Goal: Task Accomplishment & Management: Manage account settings

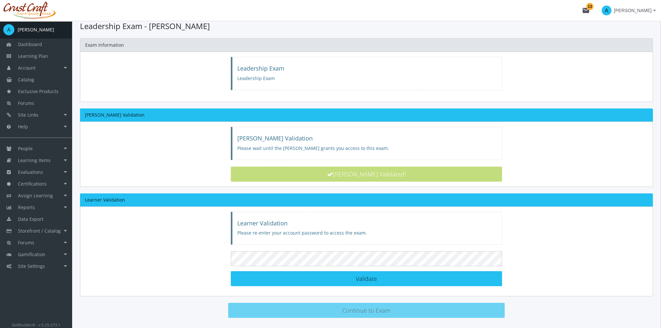
scroll to position [13, 0]
click at [49, 195] on span "Assign Learning" at bounding box center [35, 195] width 35 height 6
click at [43, 226] on link "Path to Learner Assignments" at bounding box center [41, 229] width 62 height 18
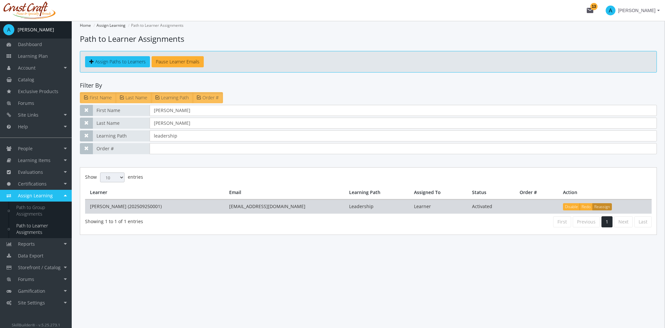
click at [598, 205] on button "Reassign" at bounding box center [603, 206] width 20 height 7
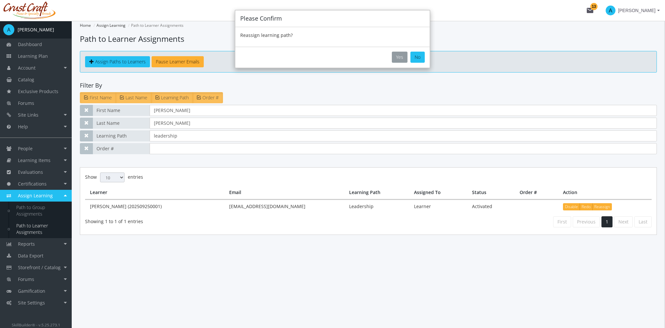
click at [400, 54] on button "Yes" at bounding box center [400, 57] width 16 height 11
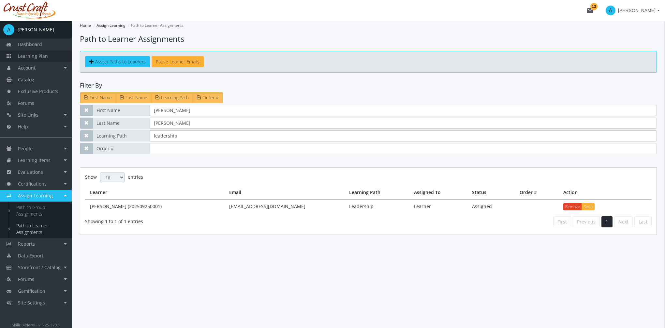
click at [34, 55] on span "Learning Plan" at bounding box center [33, 56] width 30 height 6
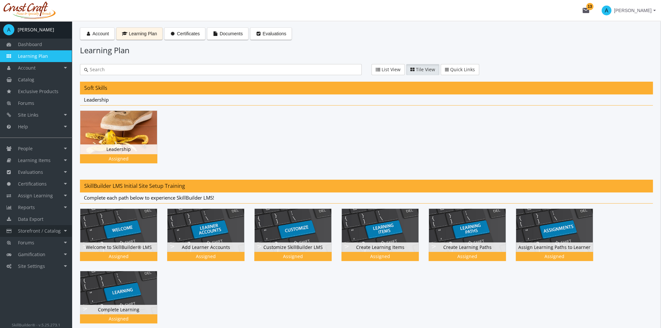
click at [53, 234] on link "Storefront / Catalog" at bounding box center [36, 231] width 72 height 12
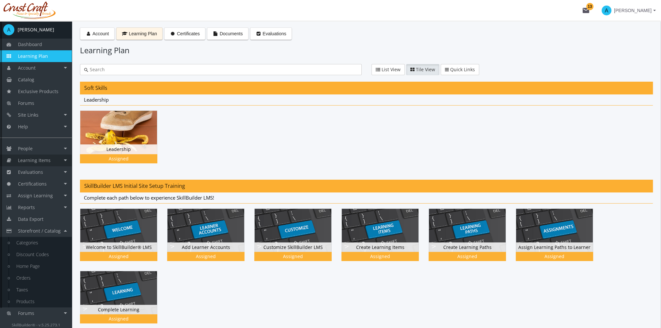
click at [48, 159] on span "Learning Items" at bounding box center [34, 160] width 33 height 6
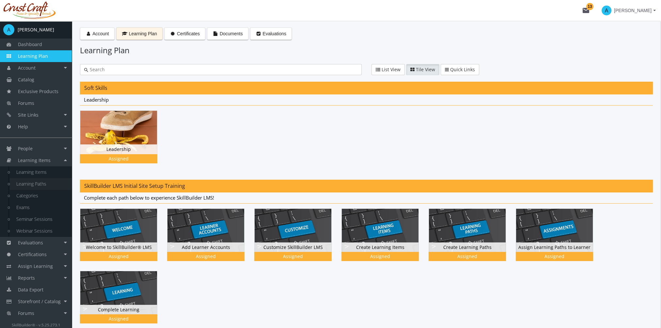
click at [42, 185] on link "Learning Paths" at bounding box center [41, 184] width 62 height 12
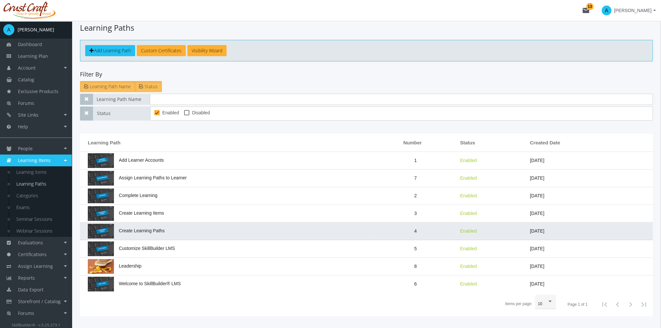
scroll to position [31, 0]
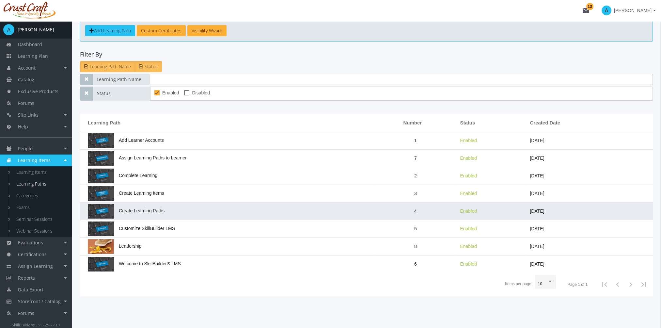
click at [206, 246] on td "Leadership" at bounding box center [227, 246] width 294 height 18
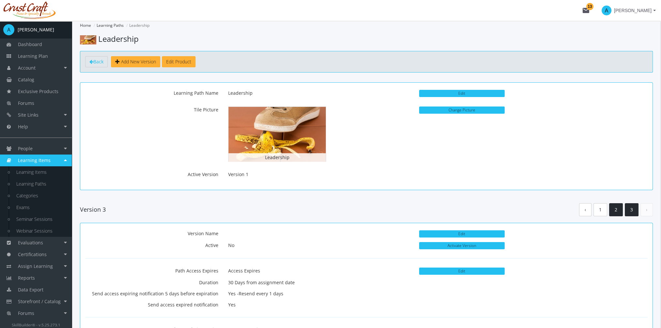
click at [621, 208] on link "2" at bounding box center [616, 209] width 14 height 13
click at [630, 210] on link "3" at bounding box center [631, 209] width 14 height 13
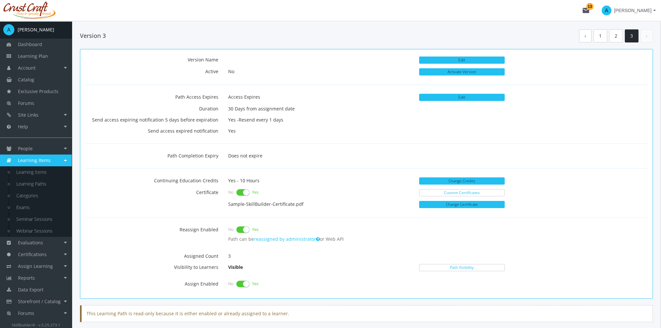
scroll to position [141, 0]
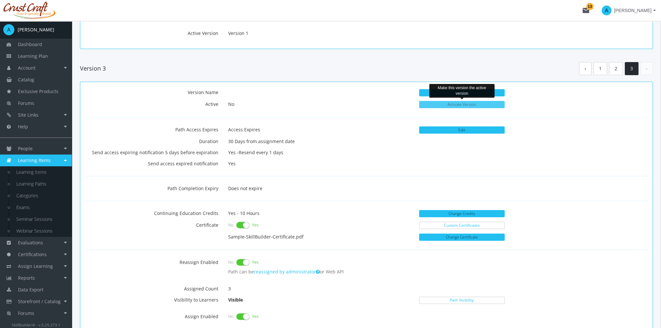
click at [463, 104] on button "Activate Version" at bounding box center [461, 104] width 85 height 7
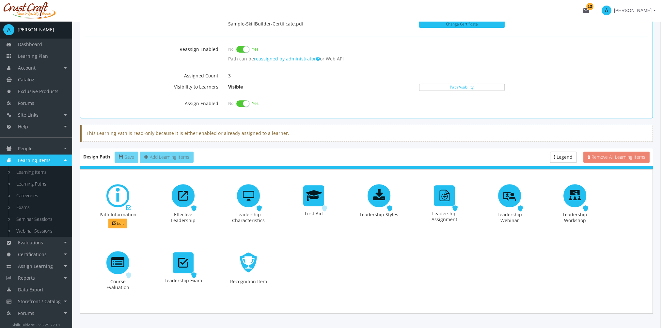
scroll to position [369, 0]
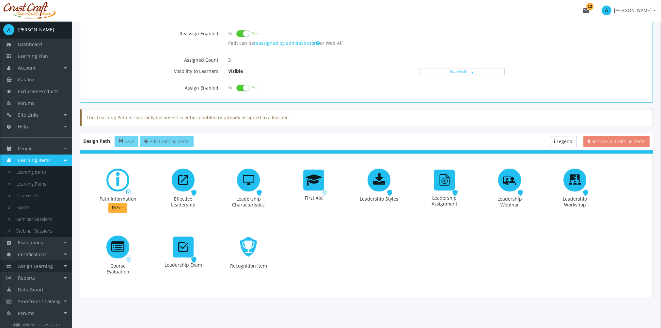
click at [43, 266] on span "Assign Learning" at bounding box center [35, 266] width 35 height 6
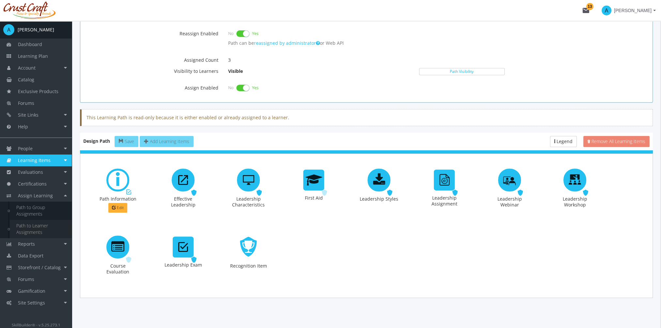
click at [34, 230] on link "Path to Learner Assignments" at bounding box center [41, 229] width 62 height 18
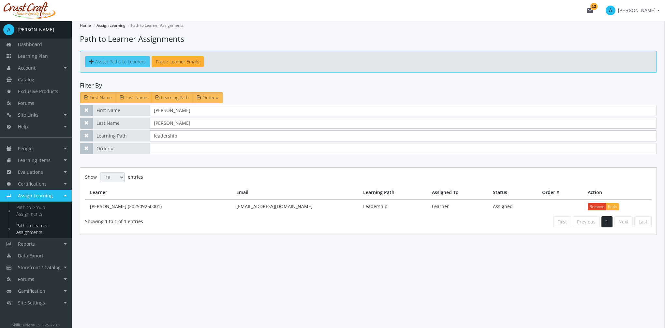
click at [108, 61] on span "Assign Paths to Learners" at bounding box center [120, 61] width 51 height 6
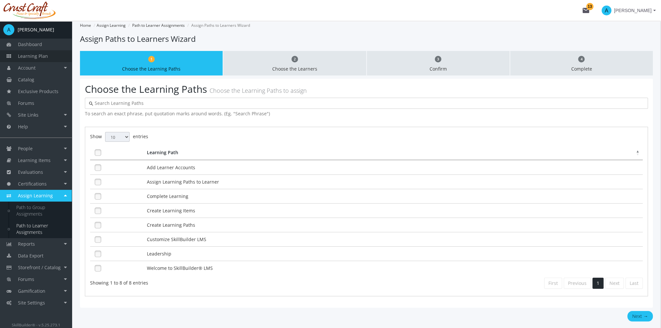
click at [48, 55] on link "Learning Plan" at bounding box center [36, 56] width 72 height 12
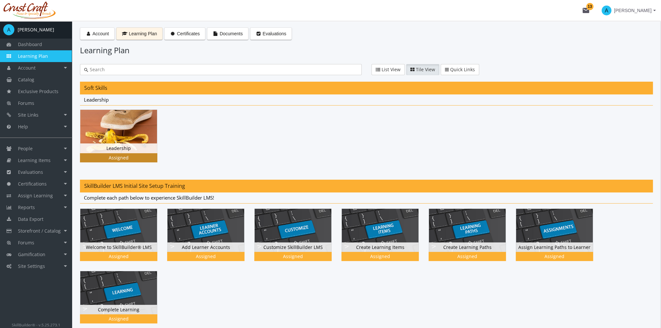
click at [146, 137] on img at bounding box center [118, 131] width 77 height 43
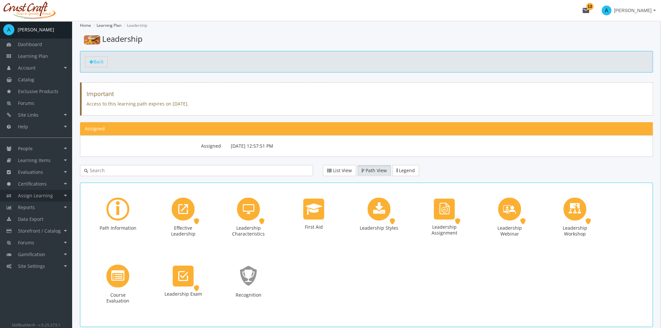
click at [47, 195] on span "Assign Learning" at bounding box center [35, 195] width 35 height 6
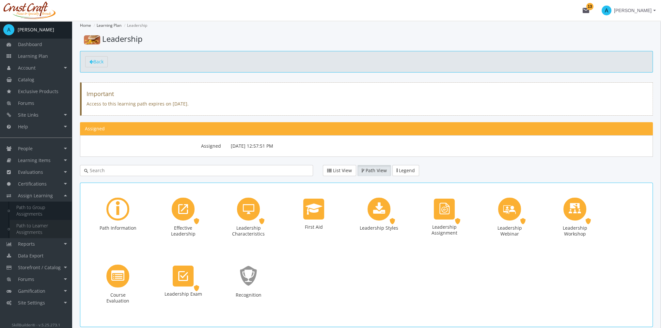
click at [42, 228] on link "Path to Learner Assignments" at bounding box center [41, 229] width 62 height 18
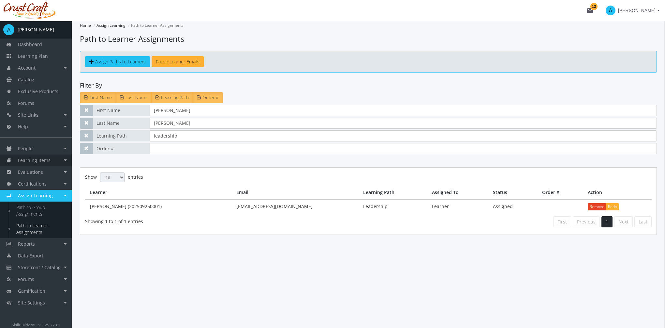
click at [42, 160] on span "Learning Items" at bounding box center [34, 160] width 33 height 6
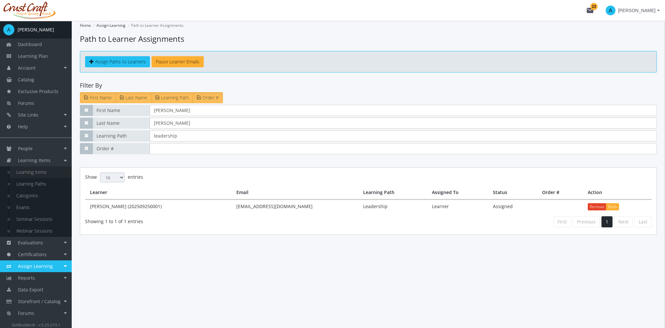
click at [44, 171] on link "Learning Items" at bounding box center [41, 172] width 62 height 12
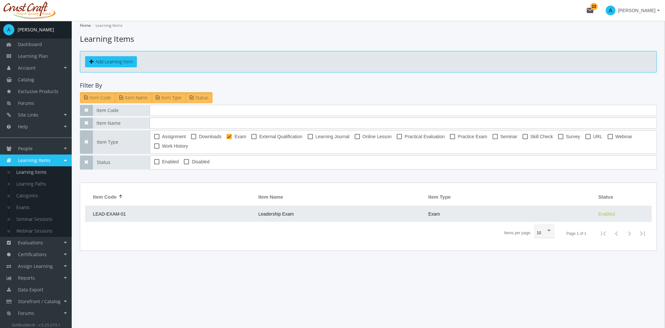
click at [277, 214] on span "Leadership Exam" at bounding box center [276, 213] width 36 height 5
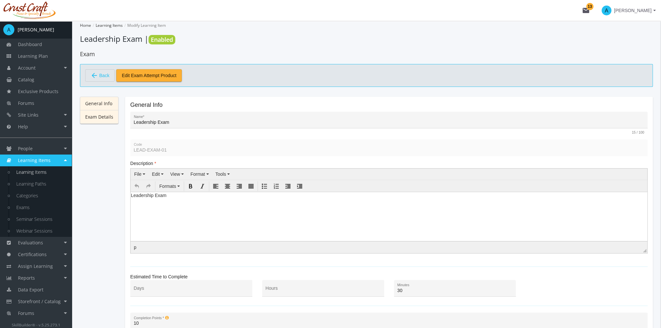
click at [106, 117] on link "Exam Details" at bounding box center [99, 117] width 38 height 14
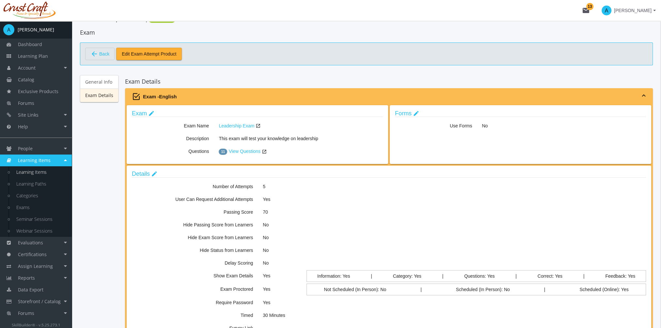
scroll to position [33, 0]
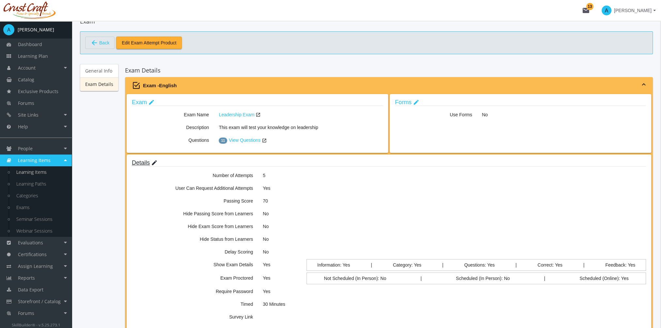
click at [154, 161] on mat-icon "edit" at bounding box center [154, 162] width 7 height 7
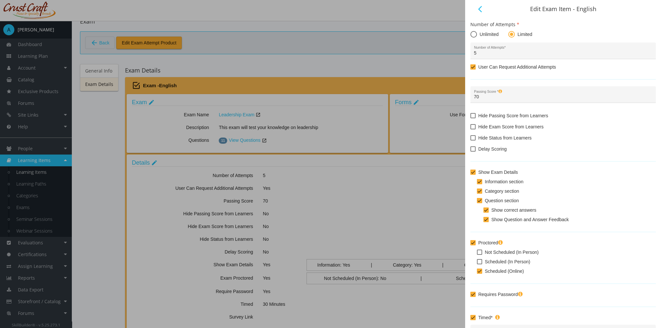
scroll to position [72, 0]
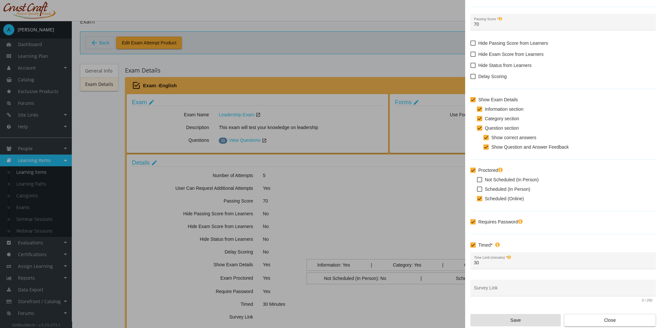
click at [481, 178] on span at bounding box center [479, 179] width 5 height 5
click at [477, 182] on input "Not Scheduled (In Person)" at bounding box center [477, 182] width 0 height 0
checkbox input "true"
click at [481, 199] on span at bounding box center [479, 198] width 5 height 5
click at [477, 201] on input "Scheduled (Online)" at bounding box center [477, 201] width 0 height 0
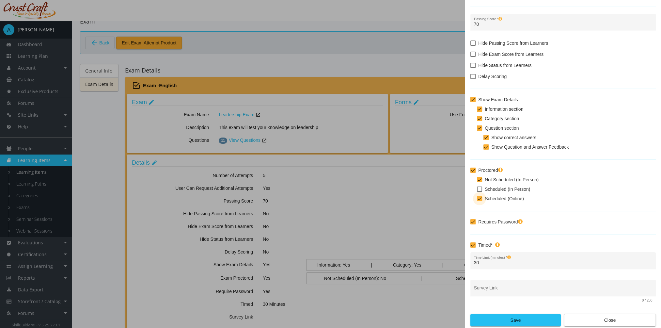
checkbox input "false"
click at [535, 318] on span "Save" at bounding box center [515, 320] width 79 height 12
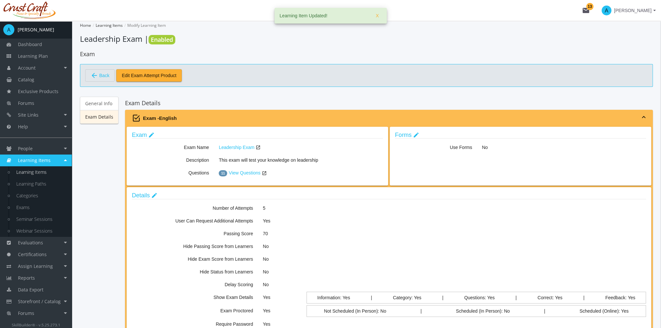
scroll to position [33, 0]
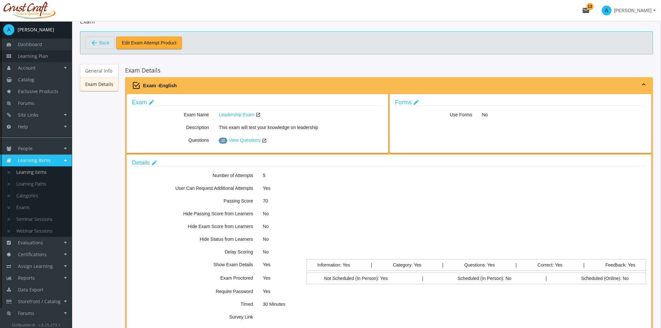
click at [48, 58] on link "Learning Plan" at bounding box center [36, 56] width 72 height 12
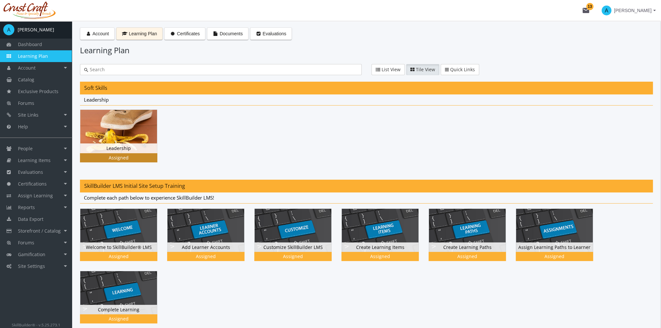
click at [126, 141] on img at bounding box center [118, 131] width 77 height 43
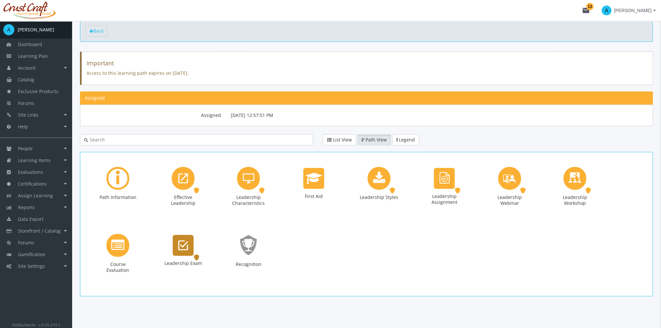
scroll to position [31, 0]
click at [188, 244] on icon "Leadership Exam" at bounding box center [183, 244] width 10 height 13
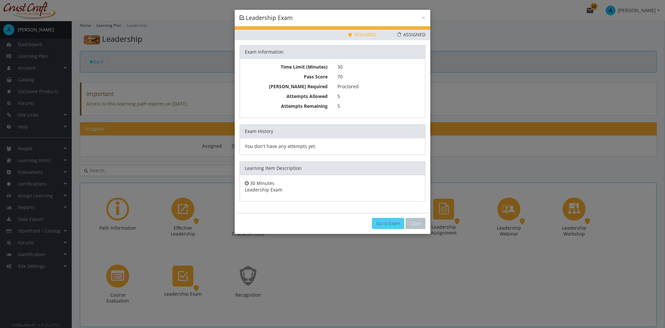
click at [399, 222] on link "Go to Exam" at bounding box center [388, 223] width 32 height 11
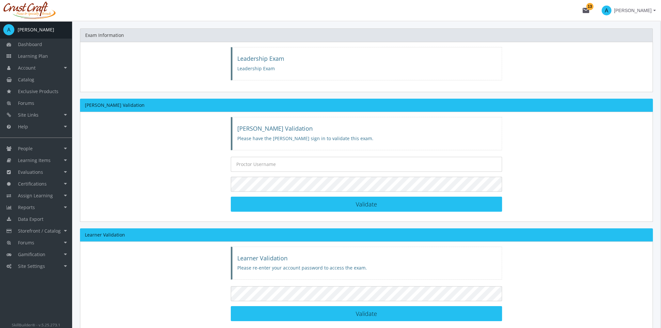
scroll to position [33, 0]
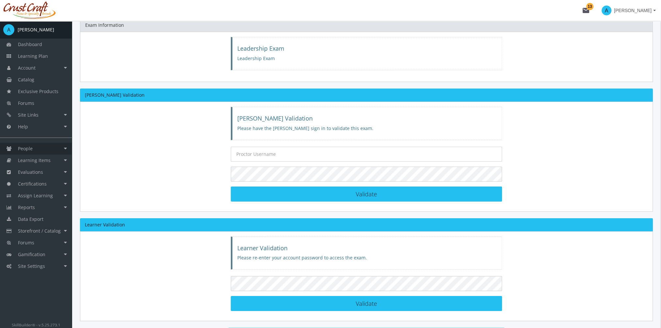
click at [33, 151] on link "People" at bounding box center [36, 149] width 72 height 12
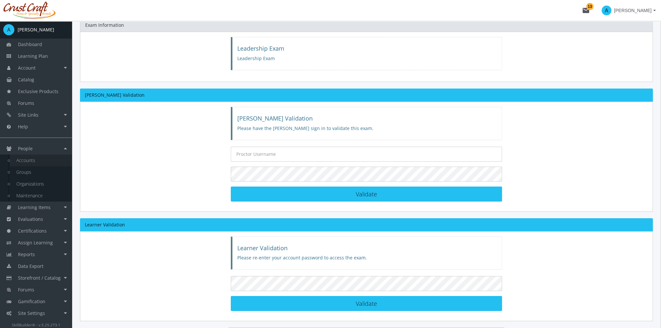
click at [36, 159] on link "Accounts" at bounding box center [41, 160] width 62 height 12
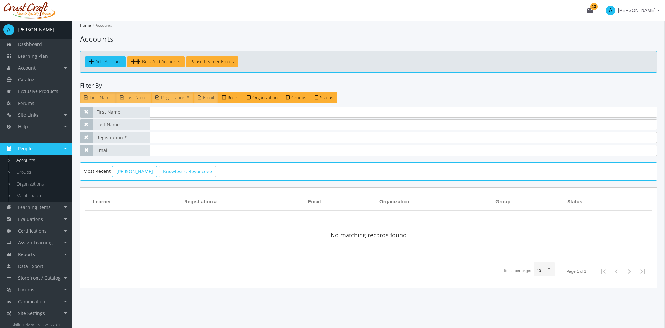
click at [140, 174] on link "[PERSON_NAME]" at bounding box center [134, 171] width 45 height 11
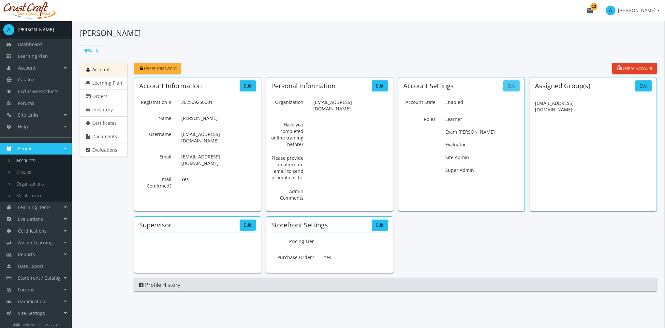
click at [510, 85] on button "Edit" at bounding box center [512, 85] width 16 height 11
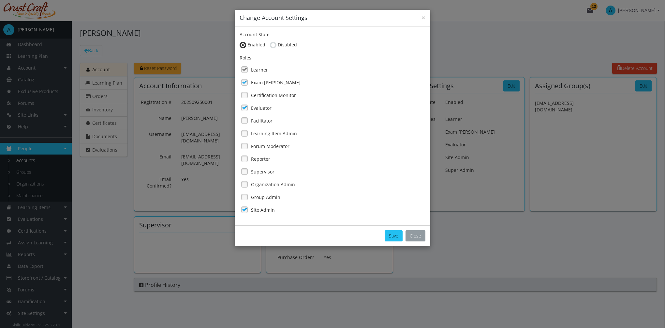
click at [411, 236] on button "Close" at bounding box center [416, 235] width 20 height 11
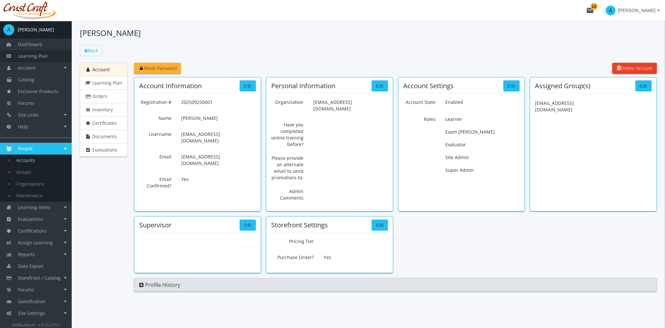
click at [40, 59] on link "Learning Plan" at bounding box center [36, 56] width 72 height 12
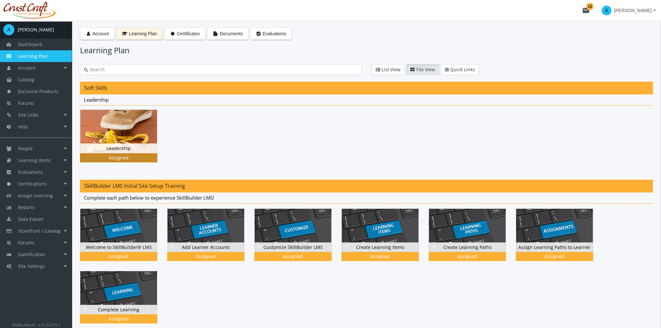
click at [110, 129] on img at bounding box center [118, 131] width 77 height 43
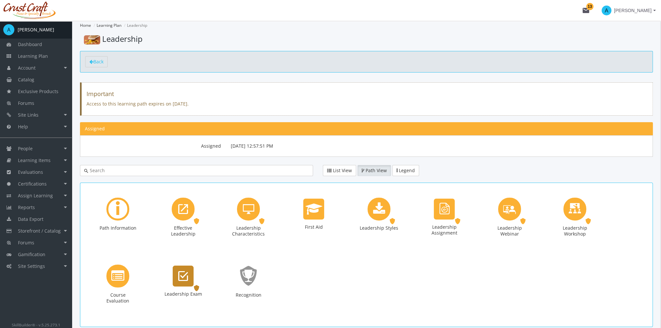
click at [183, 283] on div "Leadership Exam" at bounding box center [183, 275] width 21 height 21
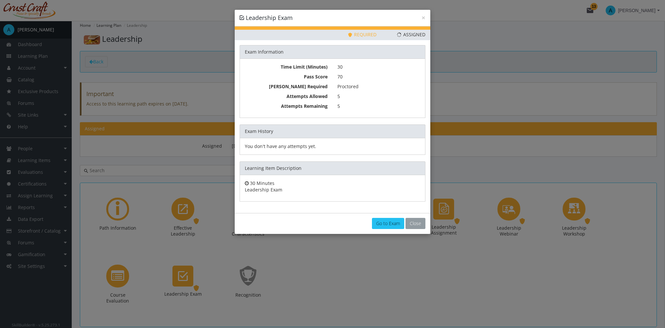
click at [411, 221] on button "Close" at bounding box center [416, 223] width 20 height 11
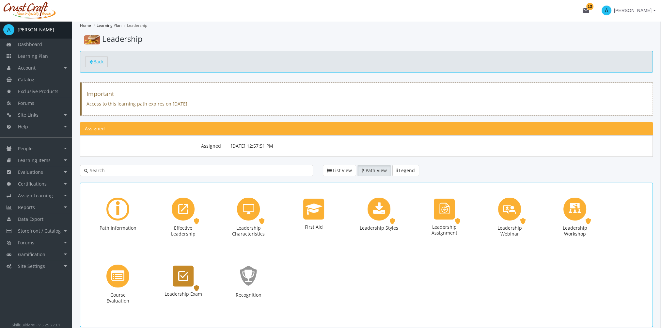
click at [180, 275] on icon "Leadership Exam" at bounding box center [183, 275] width 10 height 13
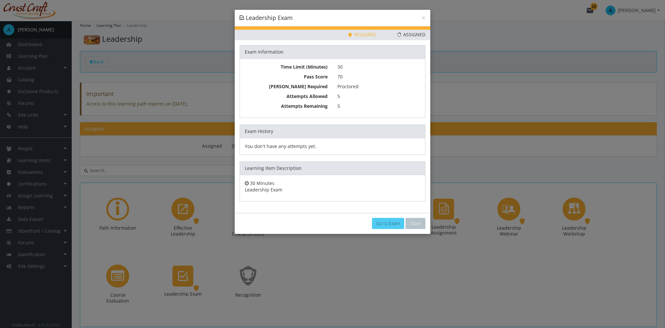
click at [399, 224] on link "Go to Exam" at bounding box center [388, 223] width 32 height 11
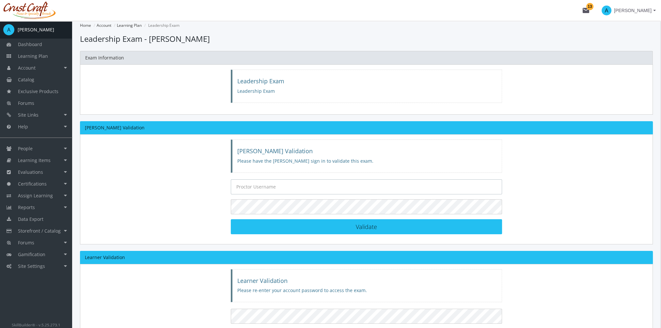
click at [279, 188] on input "text" at bounding box center [366, 186] width 271 height 15
type input "[EMAIL_ADDRESS][DOMAIN_NAME]"
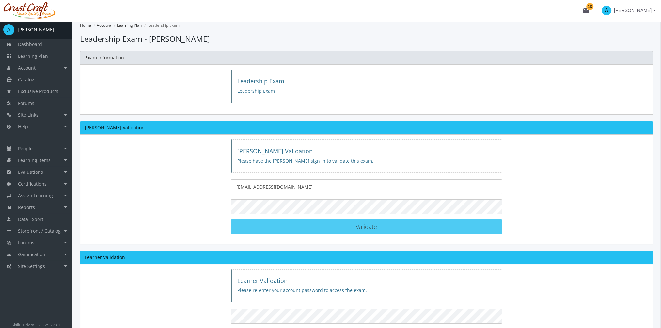
click at [451, 227] on button "Validate [PERSON_NAME] Validated!" at bounding box center [366, 226] width 271 height 15
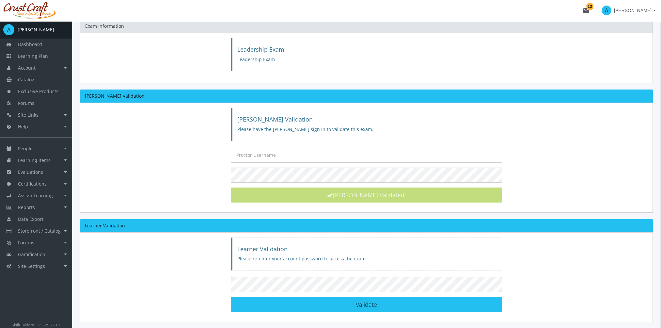
scroll to position [57, 0]
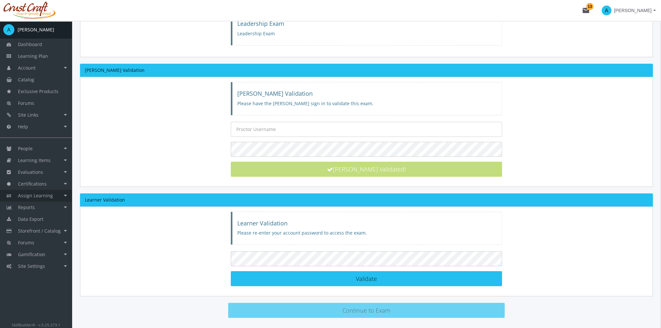
click at [48, 197] on span "Assign Learning" at bounding box center [35, 195] width 35 height 6
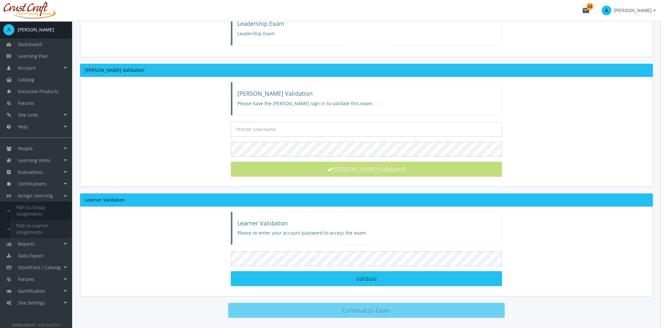
click at [37, 228] on link "Path to Learner Assignments" at bounding box center [41, 229] width 62 height 18
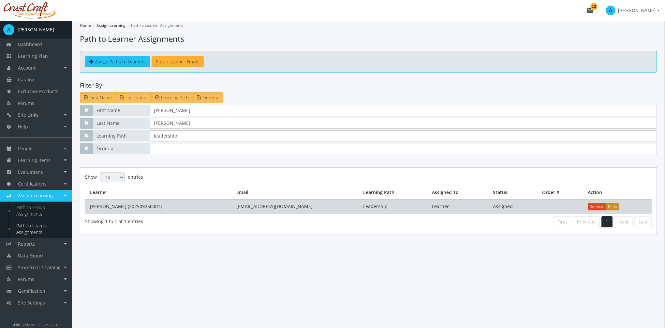
click at [616, 206] on button "Redo" at bounding box center [612, 206] width 13 height 7
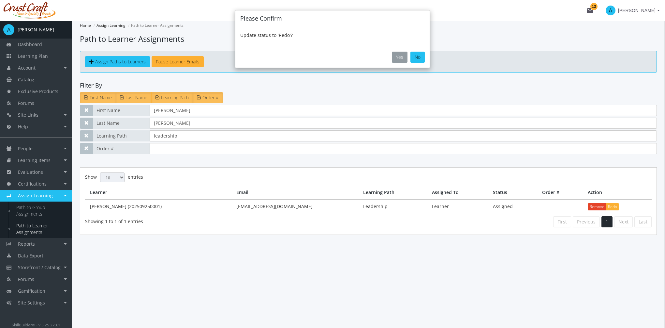
click at [404, 55] on button "Yes" at bounding box center [400, 57] width 16 height 11
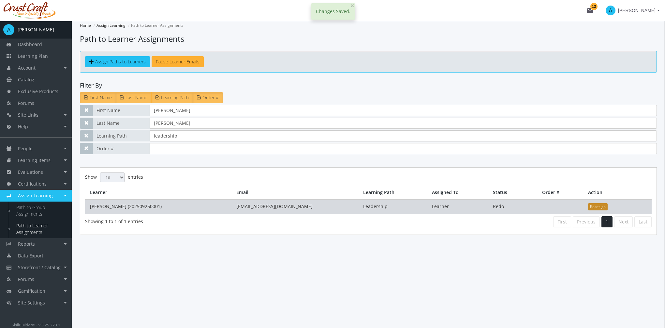
click at [594, 206] on button "Reassign" at bounding box center [598, 206] width 20 height 7
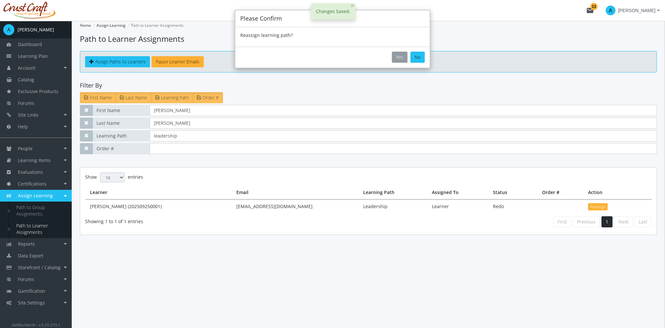
click at [402, 58] on button "Yes" at bounding box center [400, 57] width 16 height 11
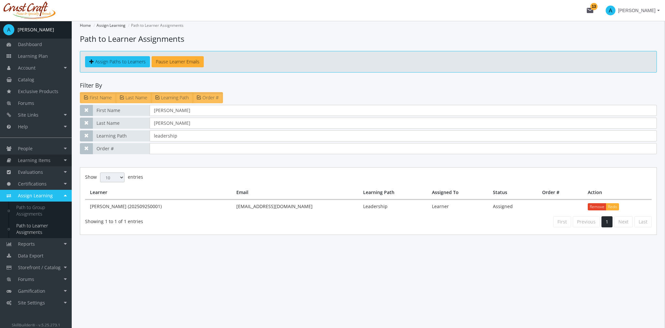
click at [42, 160] on span "Learning Items" at bounding box center [34, 160] width 33 height 6
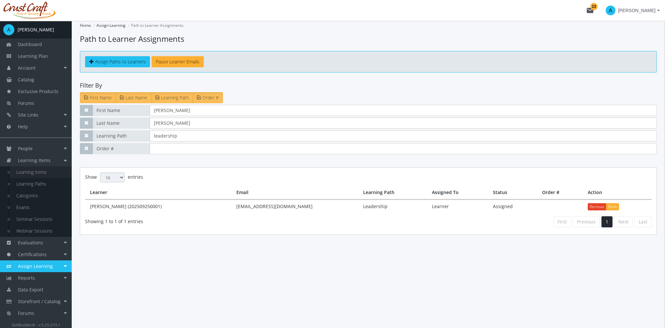
click at [42, 171] on link "Learning Items" at bounding box center [41, 172] width 62 height 12
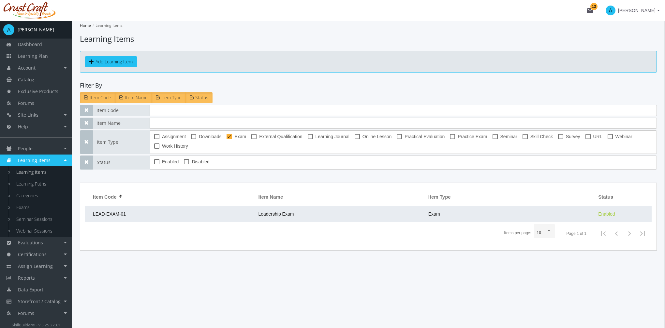
click at [343, 215] on td "Leadership Exam" at bounding box center [340, 214] width 170 height 16
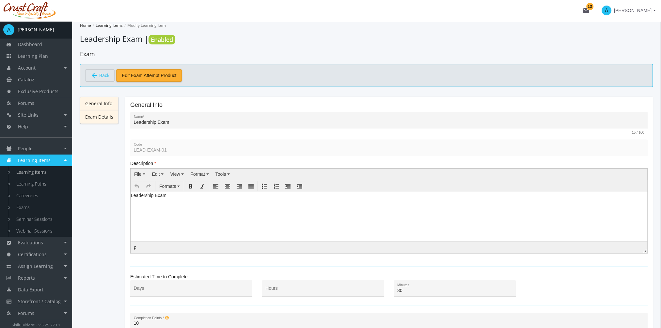
click at [111, 120] on link "Exam Details" at bounding box center [99, 117] width 38 height 14
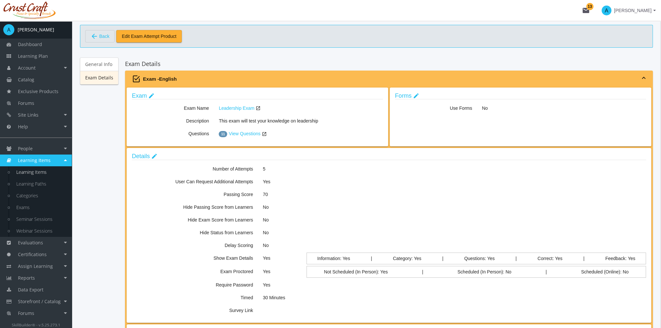
scroll to position [65, 0]
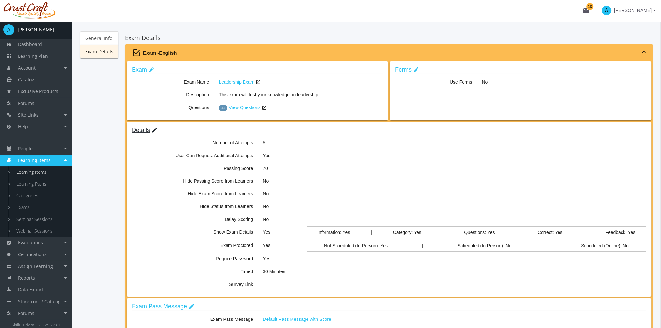
click at [153, 128] on mat-icon "edit" at bounding box center [154, 130] width 7 height 7
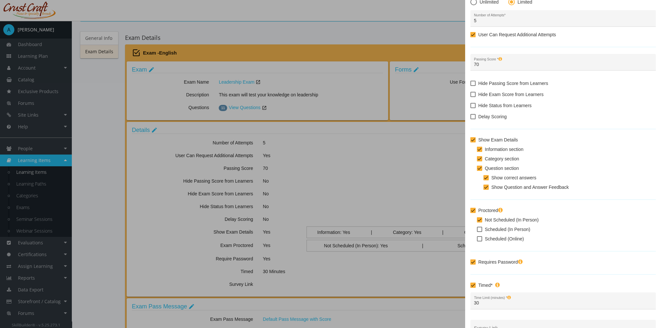
scroll to position [72, 0]
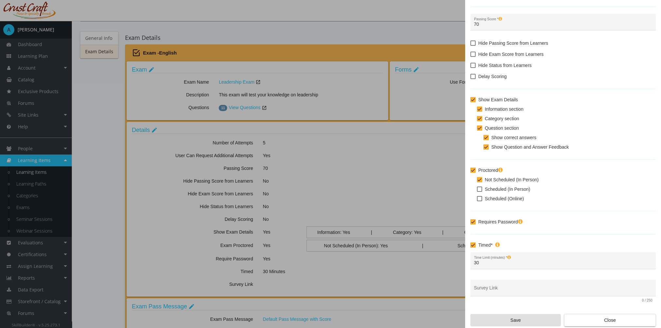
click at [480, 178] on span at bounding box center [479, 179] width 5 height 5
click at [477, 182] on input "Not Scheduled (In Person)" at bounding box center [477, 182] width 0 height 0
checkbox input "true"
click at [481, 200] on span at bounding box center [479, 198] width 5 height 5
click at [477, 201] on input "Scheduled (Online)" at bounding box center [477, 201] width 0 height 0
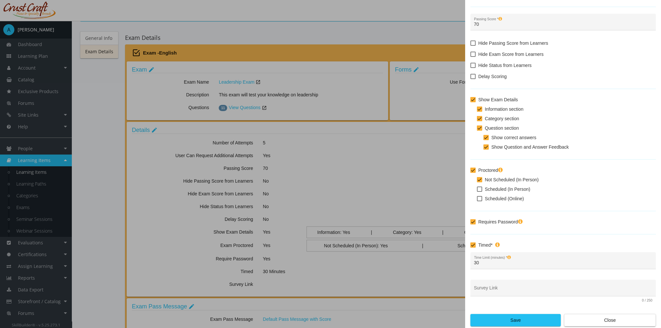
checkbox input "true"
click at [481, 180] on span at bounding box center [479, 179] width 5 height 5
click at [477, 182] on input "Not Scheduled (In Person)" at bounding box center [477, 182] width 0 height 0
checkbox input "false"
click at [534, 320] on span "Save" at bounding box center [515, 320] width 79 height 12
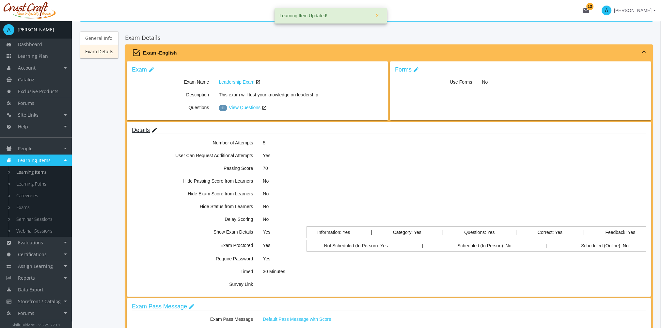
scroll to position [65, 0]
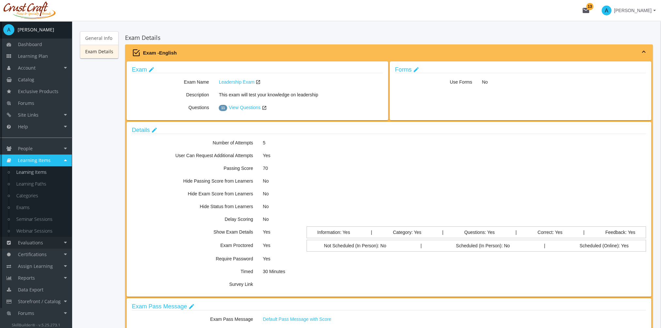
click at [49, 241] on link "Evaluations" at bounding box center [36, 242] width 72 height 12
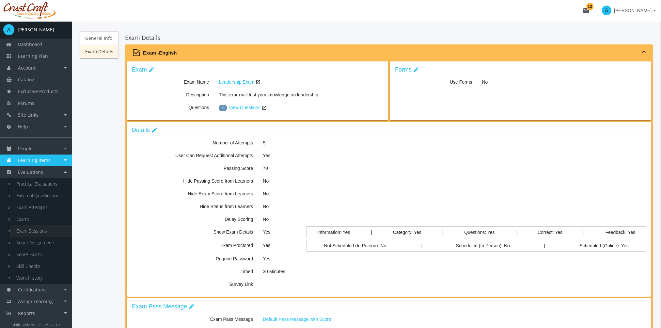
click at [47, 231] on link "Exam Sessions" at bounding box center [41, 231] width 62 height 12
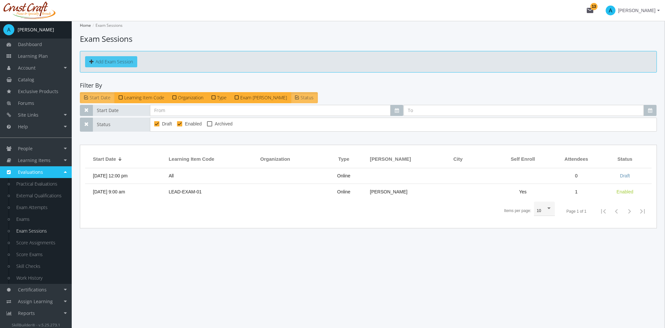
click at [124, 60] on button "Add Exam Session" at bounding box center [111, 61] width 52 height 11
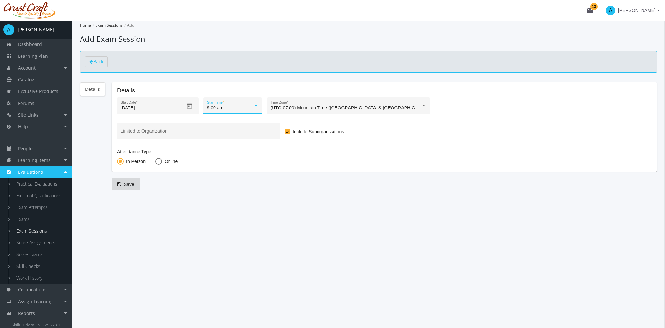
click at [255, 106] on div at bounding box center [255, 105] width 3 height 2
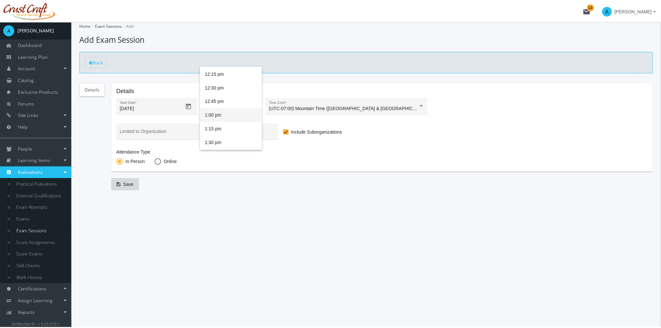
scroll to position [358, 0]
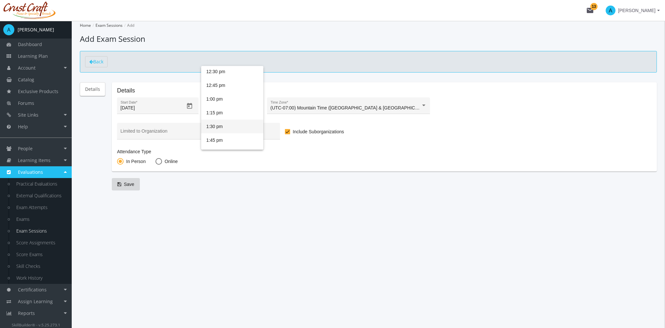
click at [229, 128] on span "1:30 pm" at bounding box center [232, 126] width 52 height 14
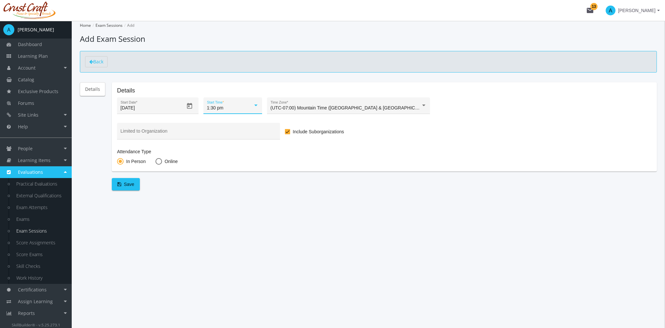
click at [156, 159] on span at bounding box center [159, 161] width 7 height 7
click at [156, 159] on input "Online" at bounding box center [159, 162] width 7 height 7
radio input "true"
click at [125, 160] on span "In Person" at bounding box center [135, 161] width 22 height 7
click at [124, 160] on input "In Person" at bounding box center [120, 162] width 7 height 7
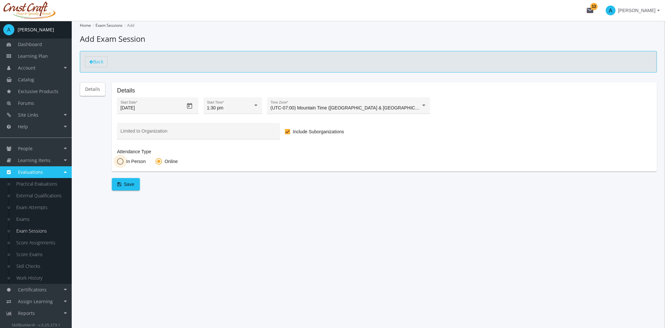
radio input "true"
click at [132, 179] on span "Save" at bounding box center [125, 184] width 17 height 12
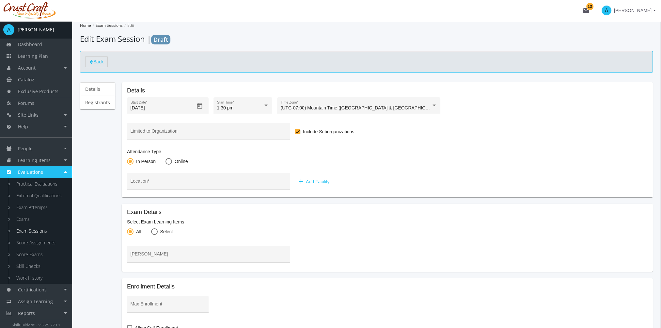
click at [168, 164] on span at bounding box center [168, 161] width 7 height 7
click at [168, 164] on input "Online" at bounding box center [168, 162] width 7 height 7
radio input "true"
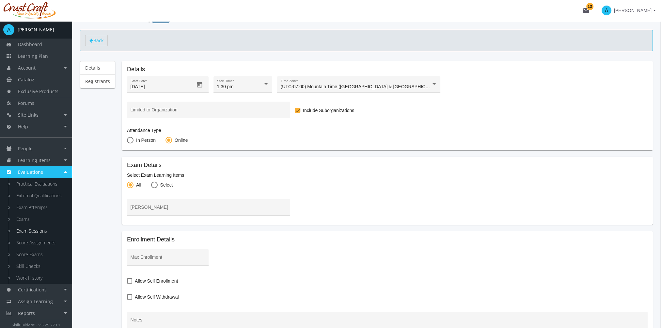
scroll to position [33, 0]
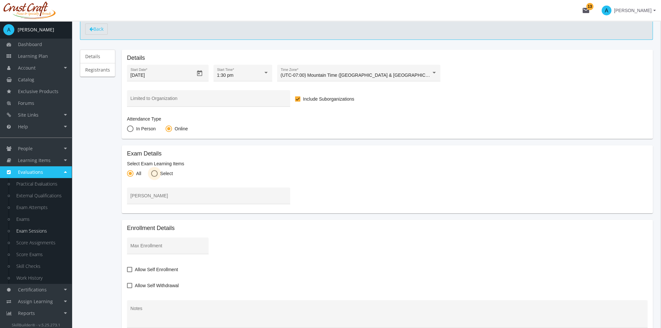
click at [153, 175] on span at bounding box center [154, 173] width 7 height 7
click at [153, 175] on input "Select" at bounding box center [154, 174] width 7 height 7
radio input "true"
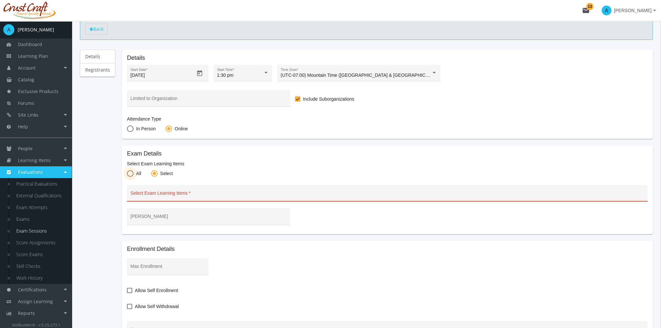
click at [132, 175] on span at bounding box center [130, 173] width 7 height 7
click at [132, 175] on input "All" at bounding box center [130, 174] width 7 height 7
radio input "true"
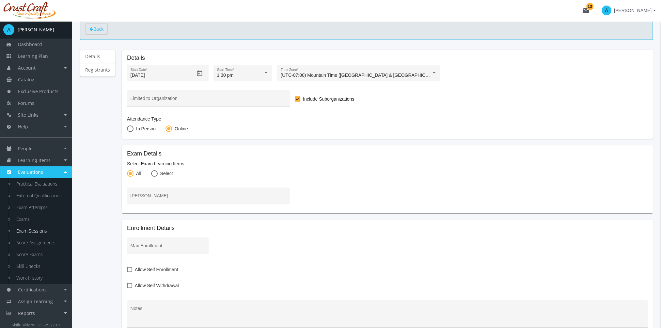
click at [153, 175] on span at bounding box center [154, 173] width 7 height 7
click at [153, 175] on input "Select" at bounding box center [154, 174] width 7 height 7
radio input "true"
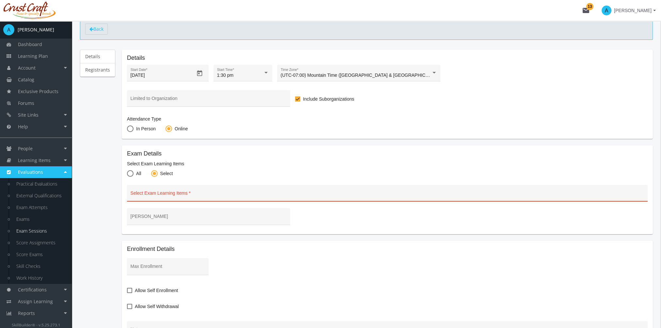
click at [163, 194] on input "Select Exam Learning Items" at bounding box center [386, 195] width 513 height 5
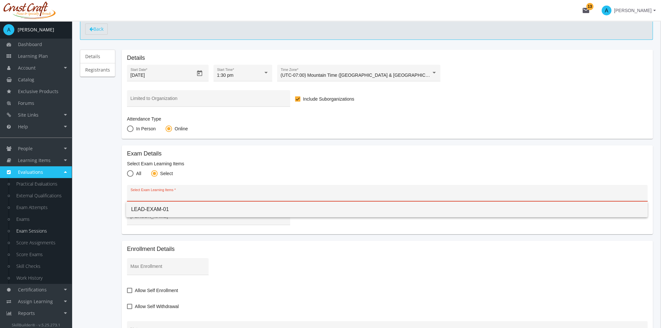
click at [157, 208] on span "LEAD-EXAM-01" at bounding box center [386, 209] width 511 height 16
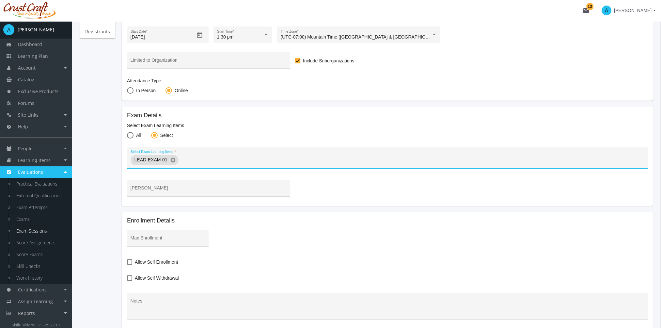
scroll to position [98, 0]
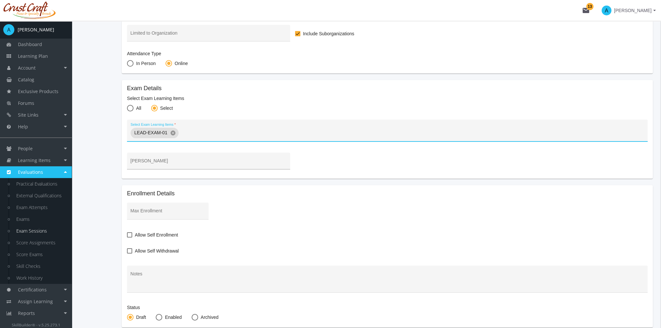
click at [145, 163] on input "[PERSON_NAME]" at bounding box center [208, 162] width 156 height 5
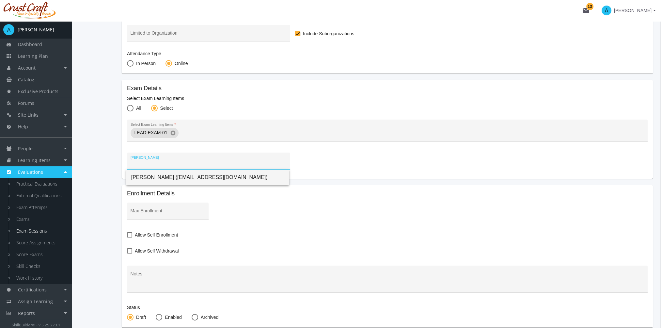
click at [158, 176] on span "[PERSON_NAME] ([EMAIL_ADDRESS][DOMAIN_NAME])" at bounding box center [207, 177] width 153 height 16
type input "[PERSON_NAME] ([EMAIL_ADDRESS][DOMAIN_NAME])"
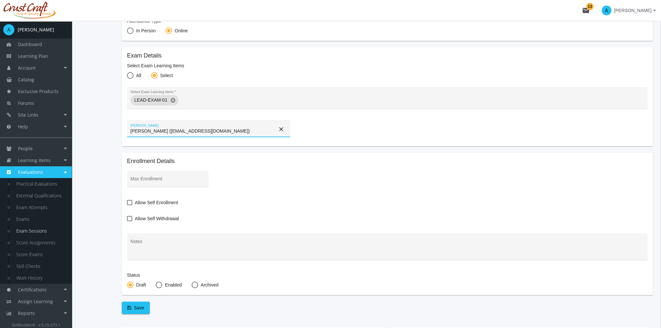
scroll to position [163, 0]
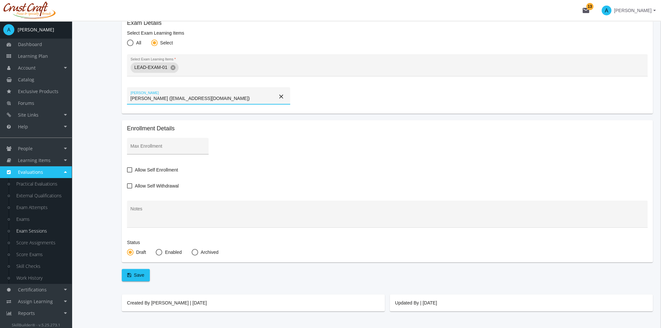
click at [155, 147] on input "Max Enrollment" at bounding box center [167, 148] width 75 height 5
type input "2"
click at [128, 170] on span at bounding box center [129, 169] width 5 height 5
click at [127, 172] on input "Allow Self Enrollment" at bounding box center [127, 172] width 0 height 0
checkbox input "true"
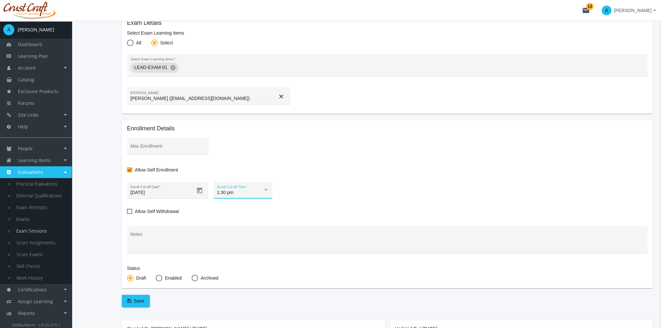
click at [266, 191] on div at bounding box center [266, 189] width 6 height 5
click at [243, 205] on span "1:45 pm" at bounding box center [242, 206] width 52 height 14
click at [160, 213] on span "Allow Self Withdrawal" at bounding box center [157, 211] width 44 height 8
click at [127, 213] on input "Allow Self Withdrawal" at bounding box center [127, 213] width 0 height 0
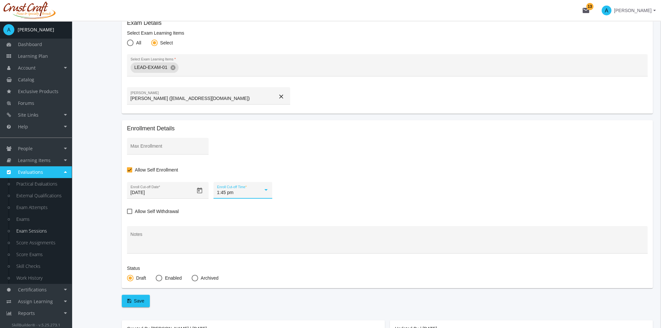
checkbox input "true"
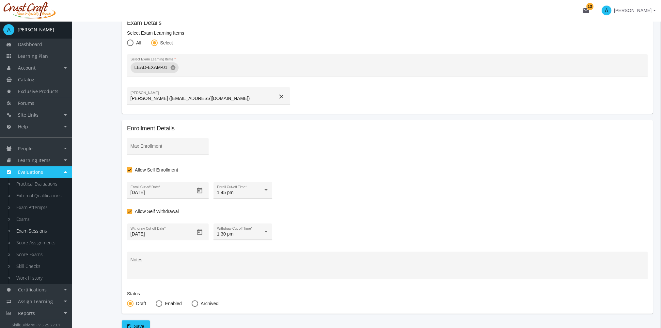
click at [263, 232] on div at bounding box center [266, 231] width 6 height 5
click at [247, 250] on span "1:45 pm" at bounding box center [242, 248] width 52 height 14
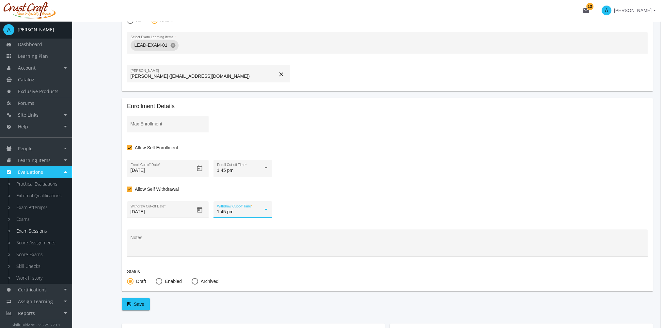
scroll to position [196, 0]
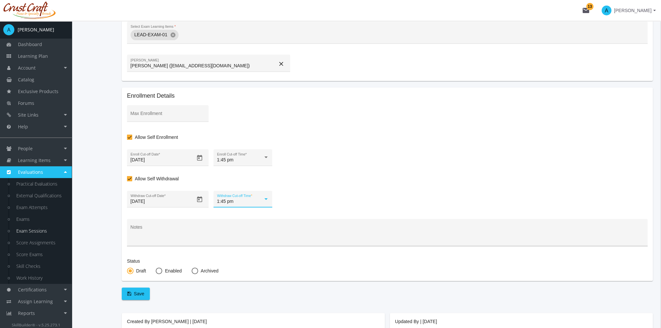
click at [185, 226] on textarea "Notes" at bounding box center [386, 234] width 513 height 17
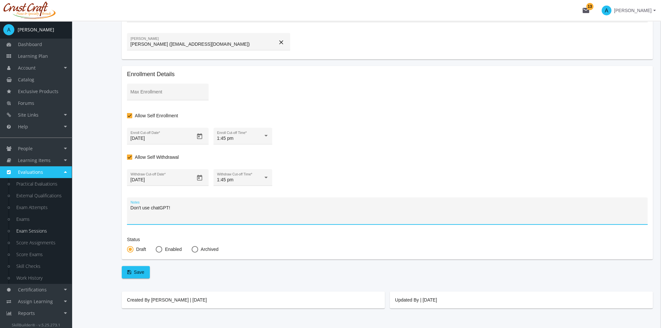
scroll to position [230, 0]
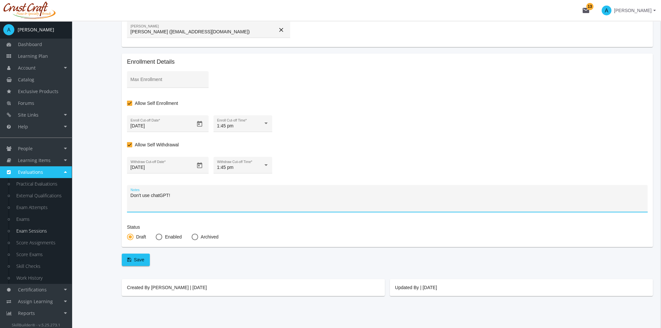
type textarea "Don't use chatGPT!"
click at [159, 235] on span at bounding box center [159, 236] width 7 height 7
click at [159, 235] on input "Enabled" at bounding box center [159, 238] width 7 height 7
radio input "true"
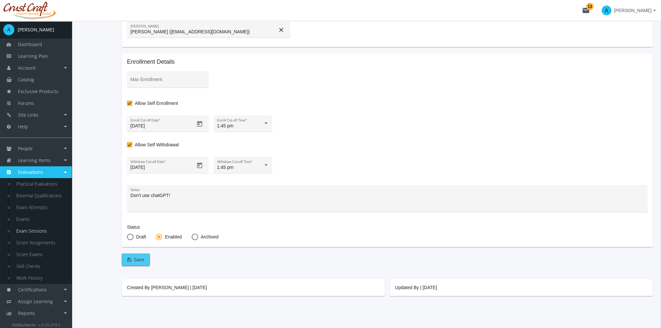
click at [130, 261] on span "Save" at bounding box center [135, 259] width 17 height 12
checkbox input "false"
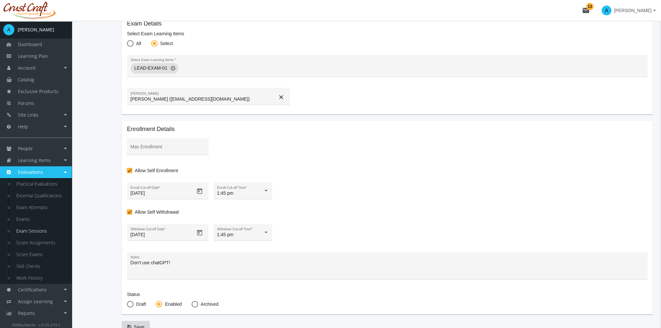
scroll to position [65, 0]
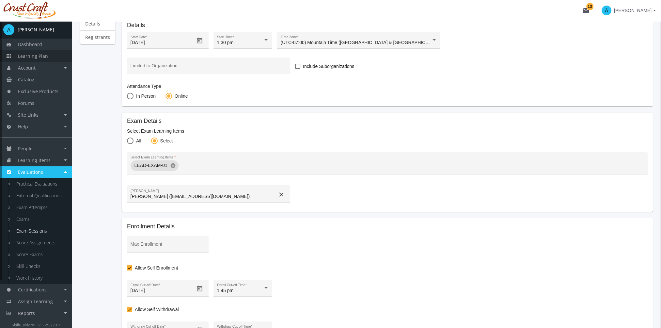
click at [43, 58] on span "Learning Plan" at bounding box center [33, 56] width 30 height 6
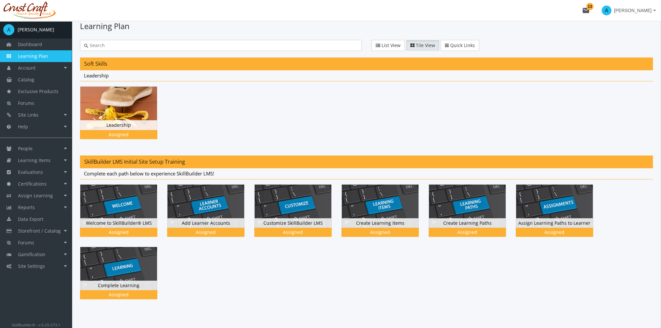
scroll to position [38, 0]
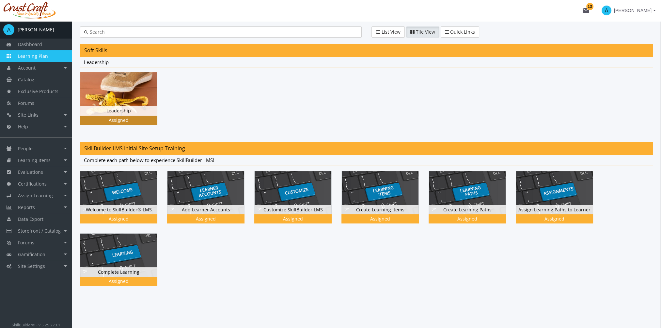
click at [136, 103] on img at bounding box center [118, 93] width 77 height 43
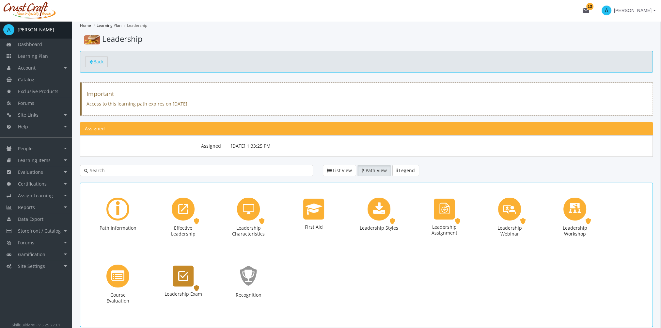
click at [189, 282] on div "Leadership Exam" at bounding box center [183, 275] width 21 height 21
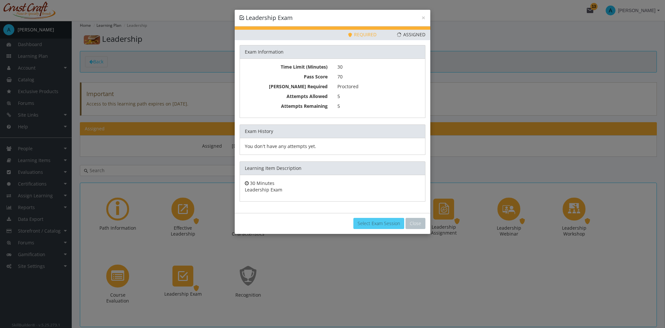
click at [388, 224] on link "Select Exam Session" at bounding box center [379, 223] width 51 height 11
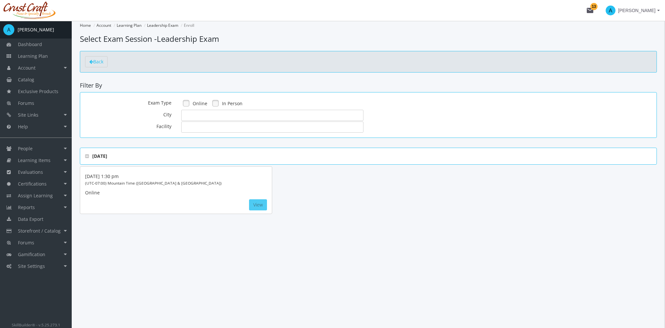
click at [266, 208] on button "View" at bounding box center [258, 204] width 18 height 11
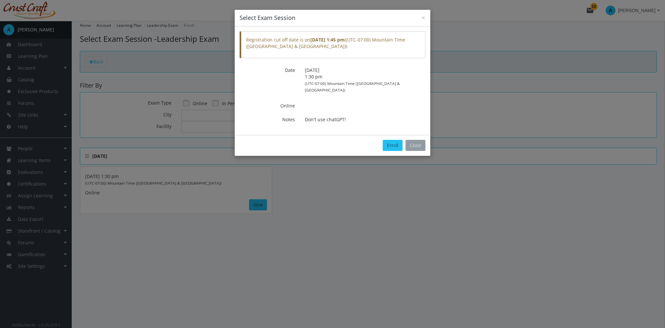
click at [419, 140] on button "Close" at bounding box center [416, 145] width 20 height 11
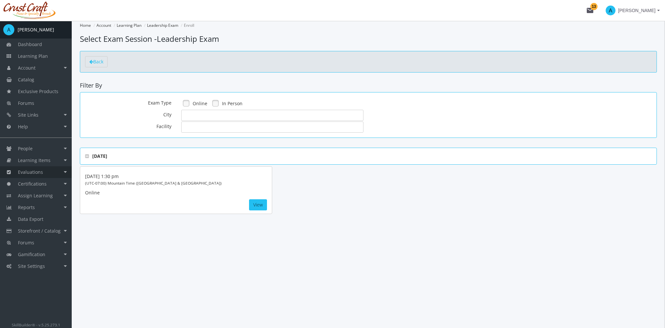
click at [46, 175] on link "Evaluations" at bounding box center [36, 172] width 72 height 12
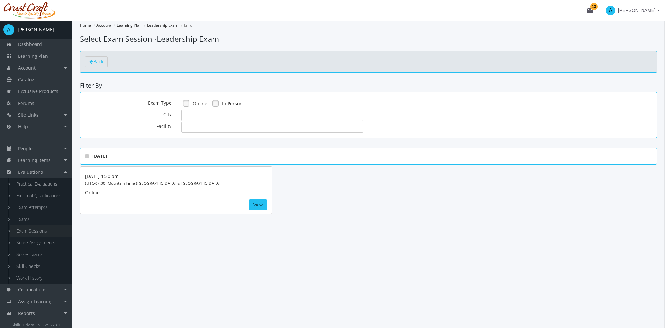
click at [39, 231] on link "Exam Sessions" at bounding box center [41, 231] width 62 height 12
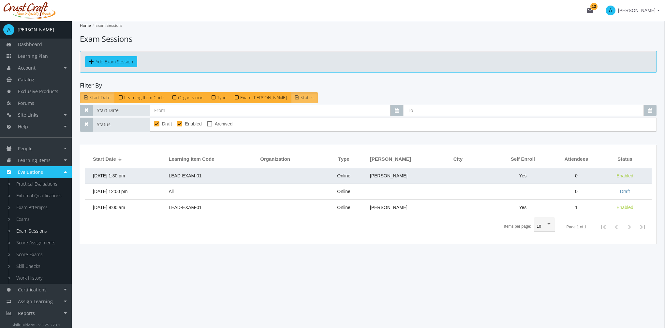
click at [141, 176] on td "[DATE] 1:30 pm" at bounding box center [125, 176] width 80 height 16
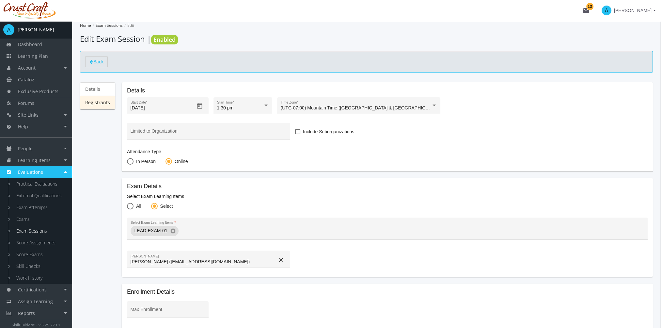
click at [93, 102] on link "Registrants" at bounding box center [97, 103] width 35 height 14
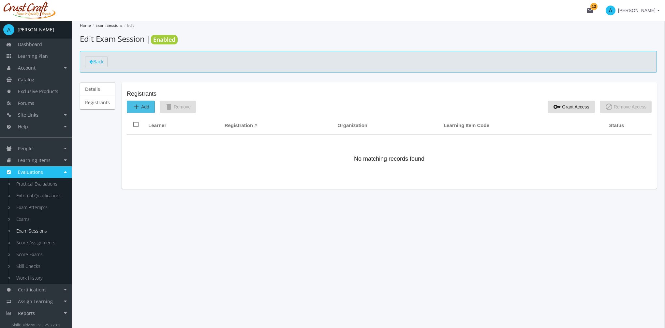
click at [138, 110] on mat-icon "add" at bounding box center [136, 107] width 8 height 8
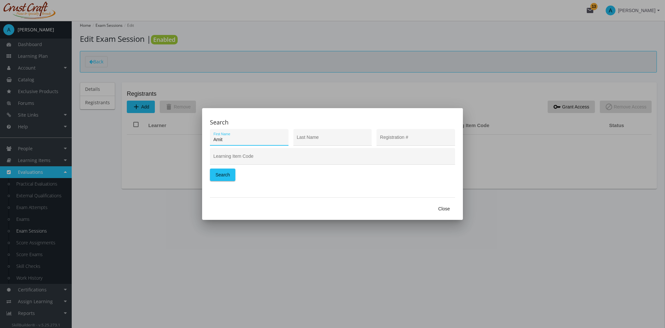
type input "Amit"
type input "[PERSON_NAME]"
click at [238, 177] on form "[PERSON_NAME] First Name [PERSON_NAME] Last Name Registration # Learning Item C…" at bounding box center [332, 156] width 245 height 55
click at [231, 176] on button "Search" at bounding box center [222, 174] width 25 height 12
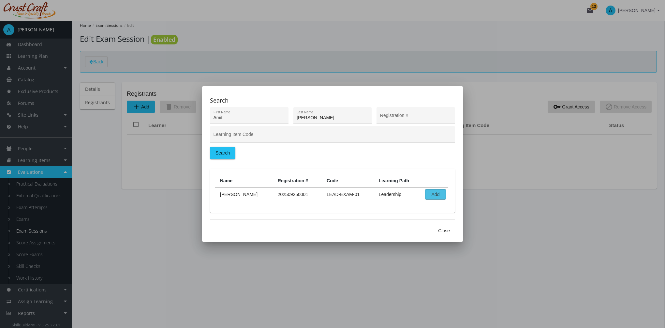
click at [433, 195] on span "Add" at bounding box center [436, 194] width 10 height 10
click at [448, 233] on span "Close" at bounding box center [444, 230] width 12 height 12
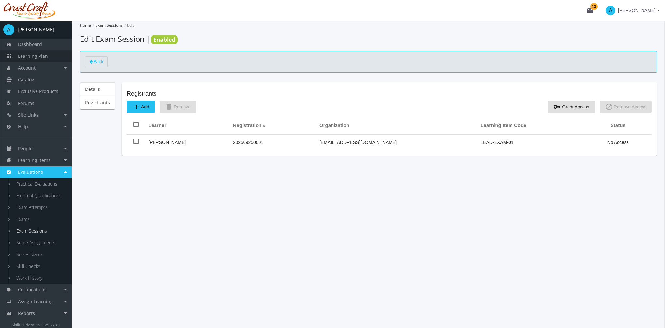
click at [53, 56] on link "Learning Plan" at bounding box center [36, 56] width 72 height 12
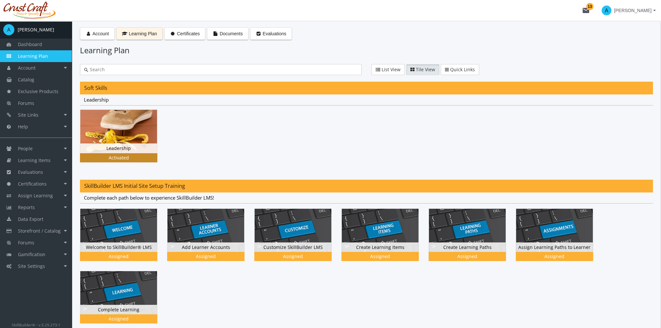
click at [146, 128] on img at bounding box center [118, 131] width 77 height 43
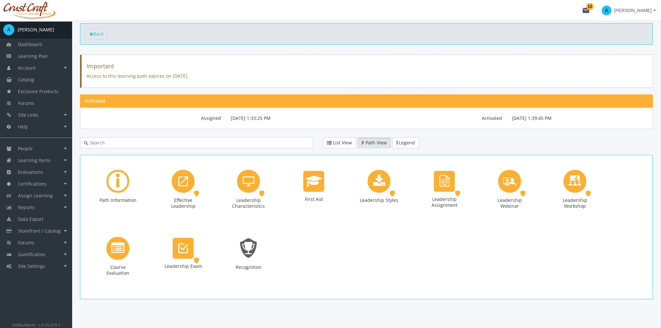
scroll to position [31, 0]
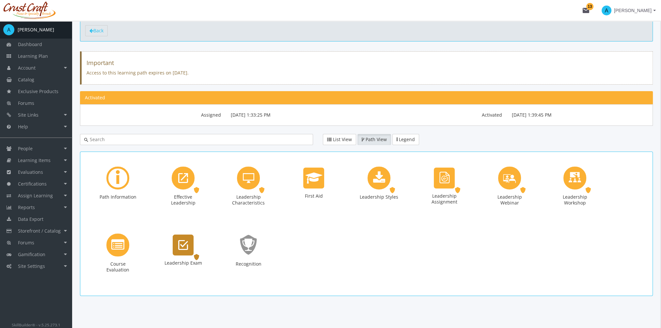
click at [187, 243] on icon "Leadership Exam" at bounding box center [183, 244] width 10 height 13
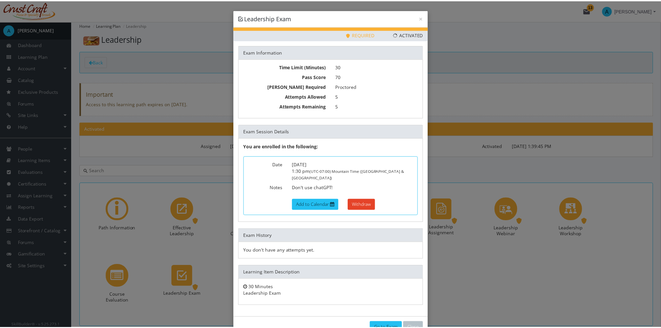
scroll to position [12, 0]
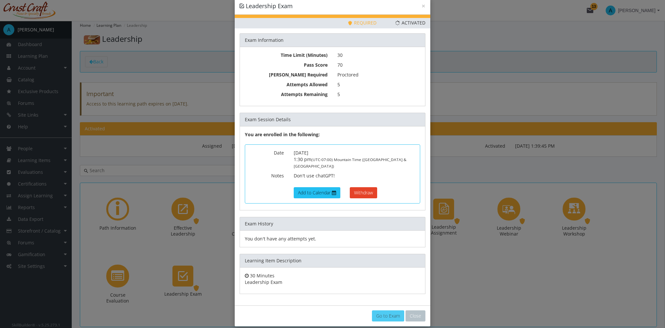
click at [392, 310] on link "Go to Exam" at bounding box center [388, 315] width 32 height 11
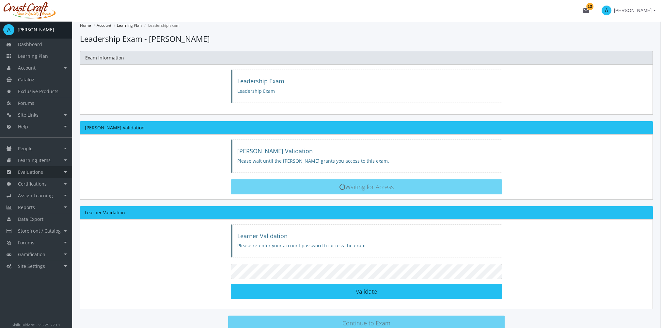
click at [32, 171] on span "Evaluations" at bounding box center [30, 172] width 25 height 6
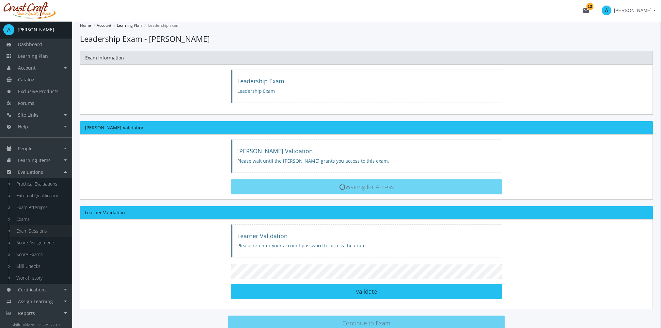
click at [40, 229] on link "Exam Sessions" at bounding box center [41, 231] width 62 height 12
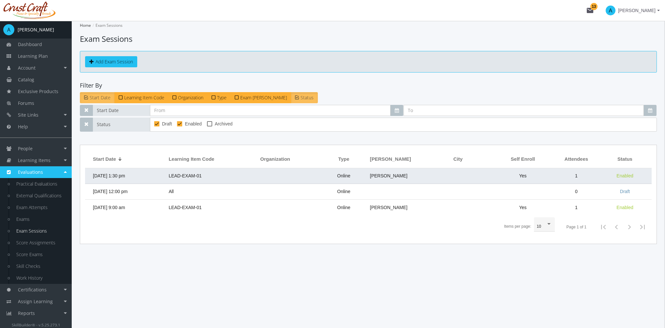
click at [137, 178] on td "[DATE] 1:30 pm" at bounding box center [125, 176] width 80 height 16
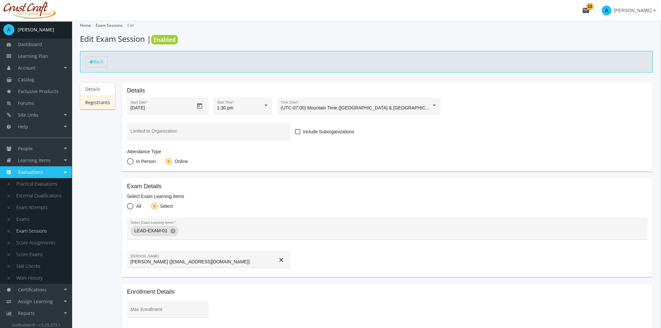
click at [98, 104] on link "Registrants" at bounding box center [97, 103] width 35 height 14
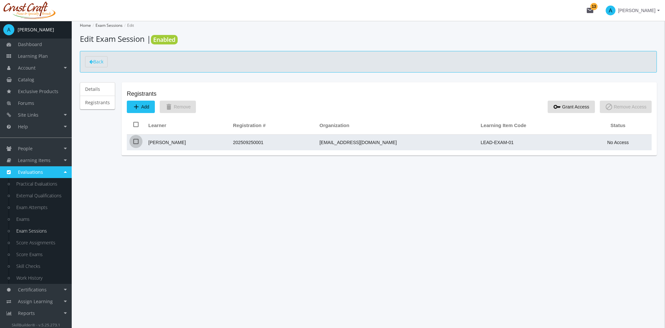
click at [136, 141] on span at bounding box center [135, 141] width 5 height 5
click at [134, 144] on input "checkbox" at bounding box center [133, 144] width 0 height 0
checkbox input "true"
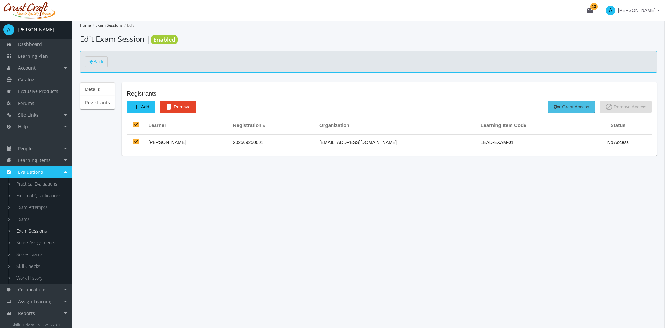
click at [576, 107] on span "key Grant Access" at bounding box center [572, 107] width 36 height 12
checkbox input "false"
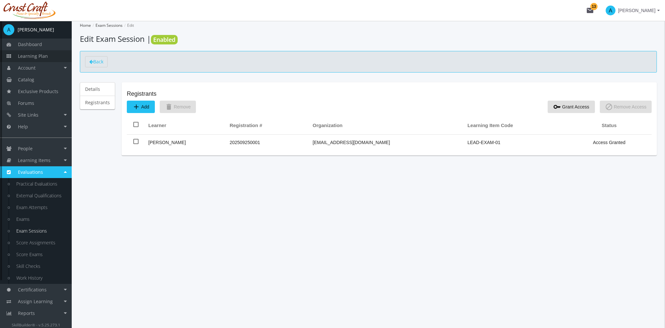
click at [50, 58] on link "Learning Plan" at bounding box center [36, 56] width 72 height 12
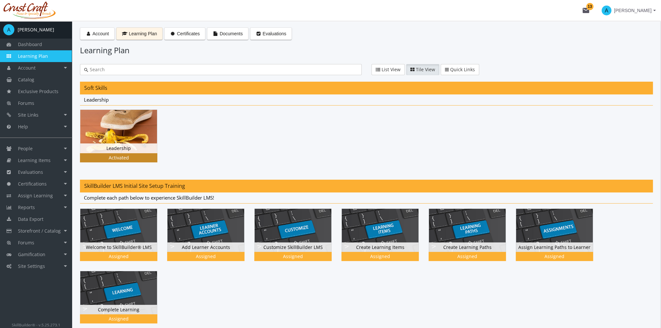
click at [121, 136] on img at bounding box center [118, 131] width 77 height 43
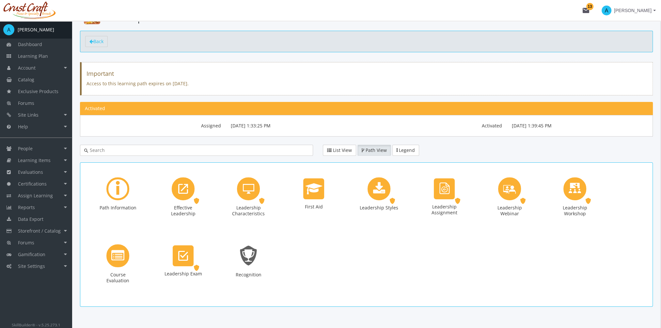
scroll to position [31, 0]
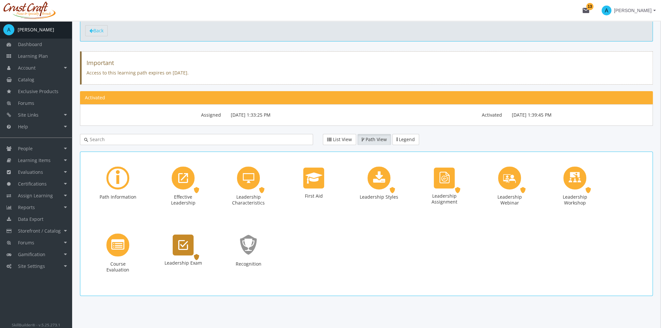
click at [193, 239] on div "Leadership Exam" at bounding box center [183, 244] width 21 height 21
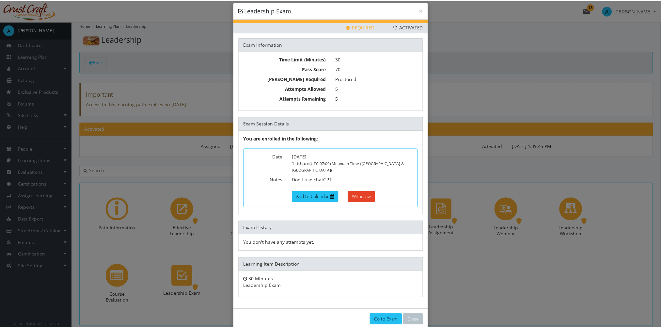
scroll to position [12, 0]
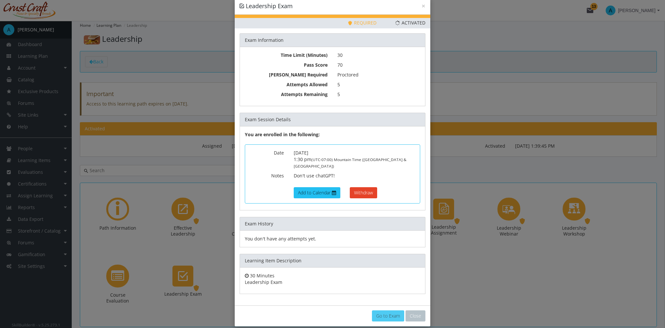
click at [386, 312] on link "Go to Exam" at bounding box center [388, 315] width 32 height 11
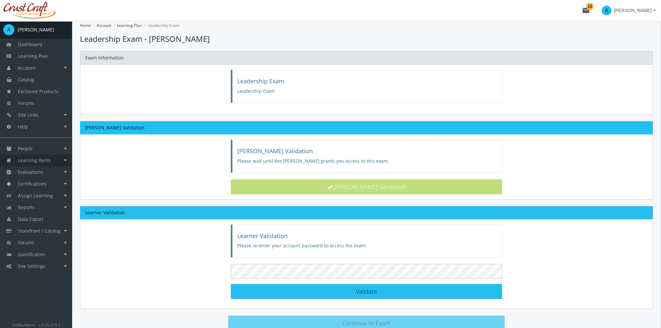
click at [35, 161] on span "Learning Items" at bounding box center [34, 160] width 33 height 6
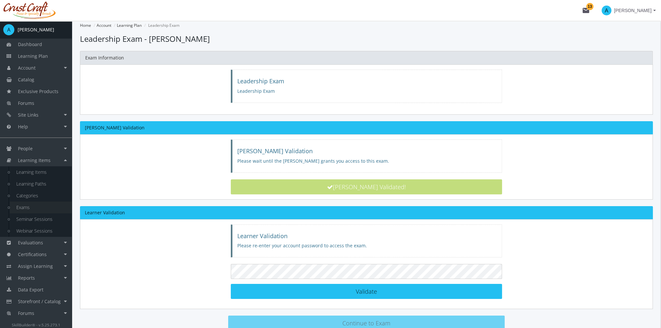
click at [28, 207] on link "Exams" at bounding box center [41, 207] width 62 height 12
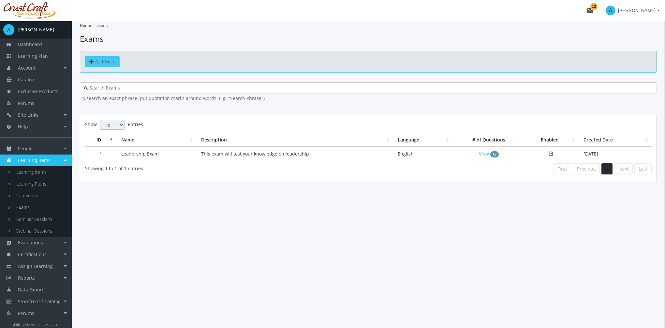
click at [112, 62] on span "Add Exam" at bounding box center [105, 61] width 20 height 6
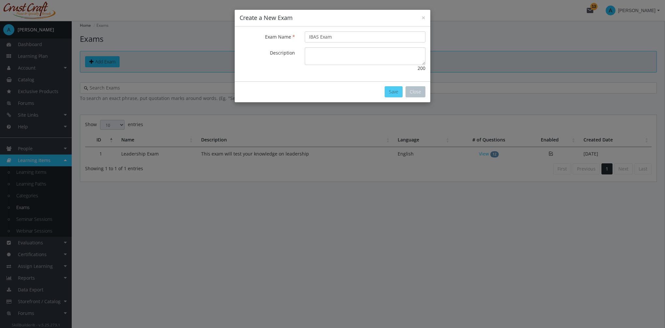
type input "IBAS Exam"
click at [392, 93] on button "Save" at bounding box center [394, 91] width 18 height 11
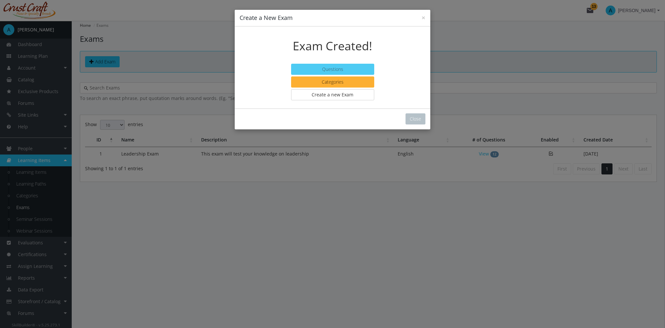
click at [341, 72] on button "Questions" at bounding box center [332, 69] width 83 height 11
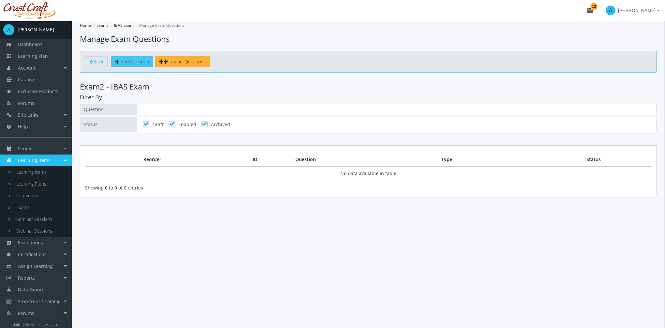
click at [138, 62] on span "Add Question" at bounding box center [135, 61] width 28 height 6
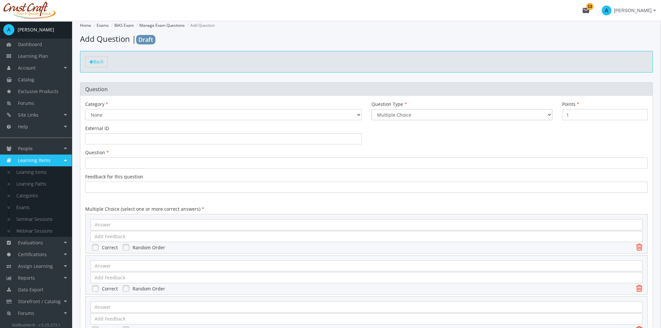
click at [407, 112] on select "Multiple Choice Long Answer File Upload" at bounding box center [461, 114] width 181 height 11
select select "2"
click at [371, 109] on select "Multiple Choice Long Answer File Upload" at bounding box center [461, 114] width 181 height 11
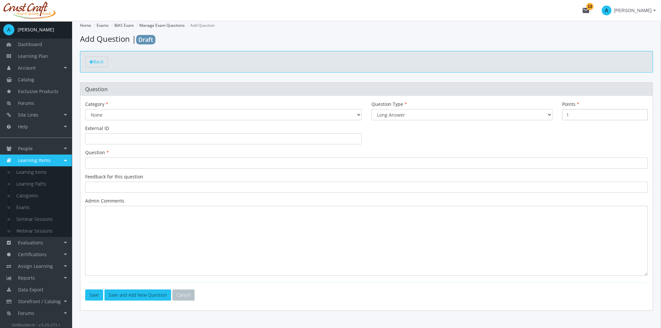
click at [570, 113] on input "1" at bounding box center [604, 114] width 85 height 11
type input "10"
click at [119, 163] on div at bounding box center [366, 162] width 562 height 11
click at [119, 226] on textarea at bounding box center [366, 241] width 562 height 70
type textarea "s"
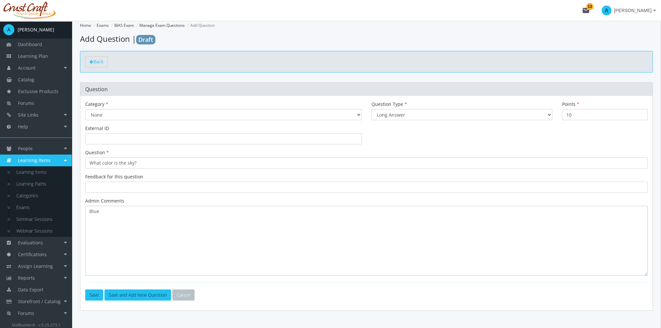
scroll to position [14, 0]
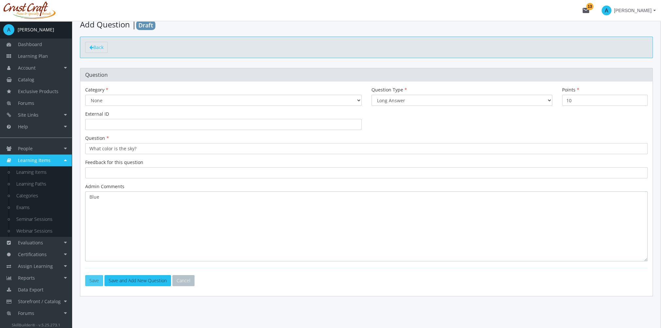
type textarea "Blue"
click at [97, 279] on button "Save" at bounding box center [94, 280] width 18 height 11
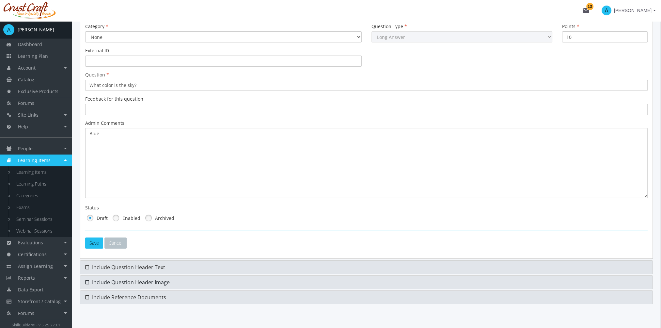
scroll to position [85, 0]
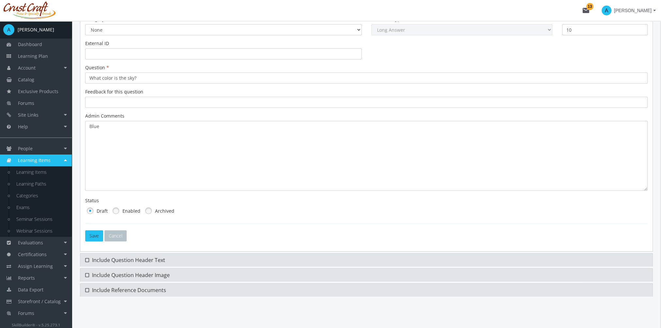
click at [116, 211] on link at bounding box center [116, 211] width 10 height 10
click at [95, 237] on button "Save" at bounding box center [94, 235] width 18 height 11
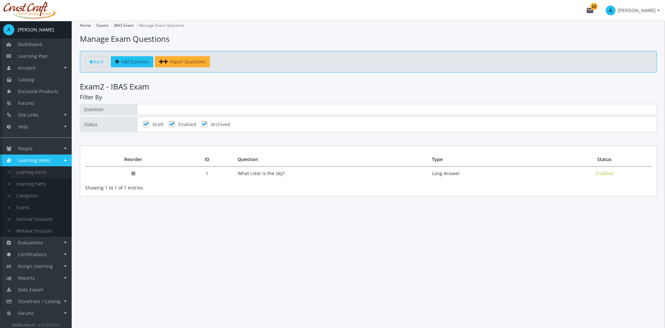
click at [43, 173] on link "Learning Items" at bounding box center [41, 172] width 62 height 12
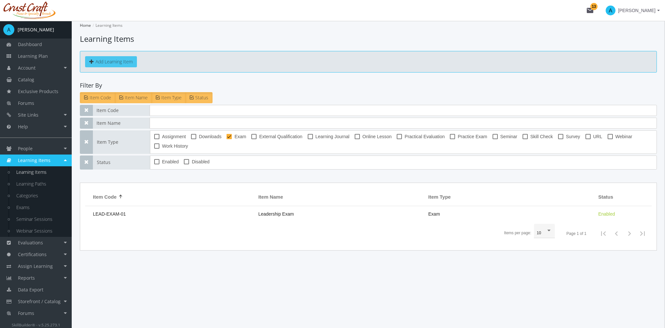
click at [120, 62] on button "Add Learning Item" at bounding box center [111, 61] width 52 height 11
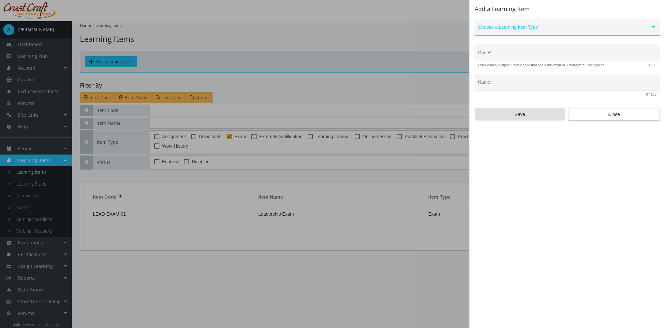
click at [511, 23] on div "Choose a Learning Item Type *" at bounding box center [568, 28] width 178 height 13
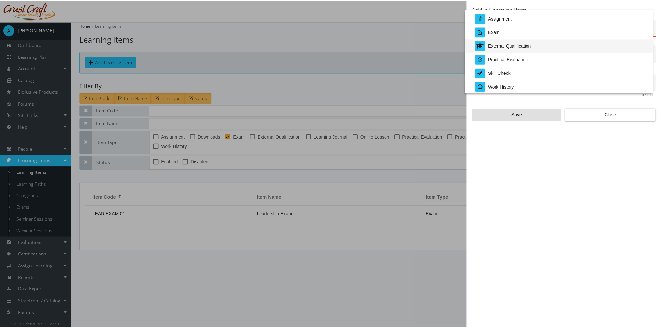
scroll to position [136, 0]
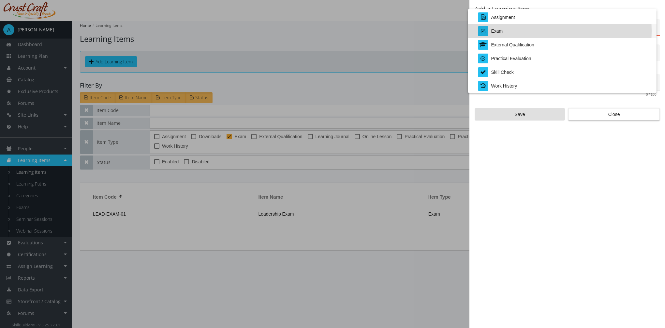
click at [507, 31] on div "Exam" at bounding box center [565, 31] width 173 height 14
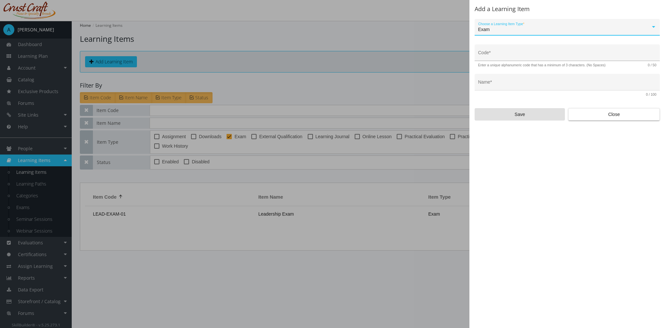
click at [509, 54] on input "Code *" at bounding box center [568, 55] width 178 height 5
type input "LEAD-EXAM-05"
click at [487, 81] on div "Name *" at bounding box center [568, 83] width 178 height 13
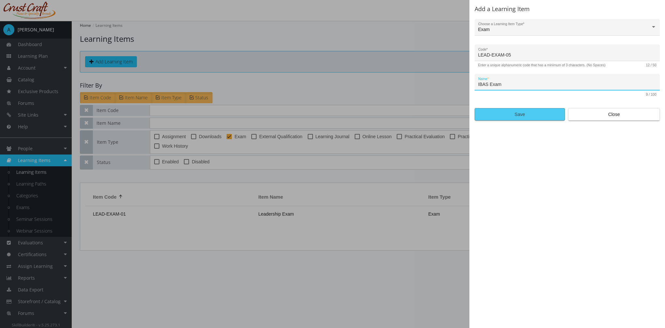
type input "IBAS Exam"
click at [519, 112] on span "Save" at bounding box center [520, 114] width 79 height 12
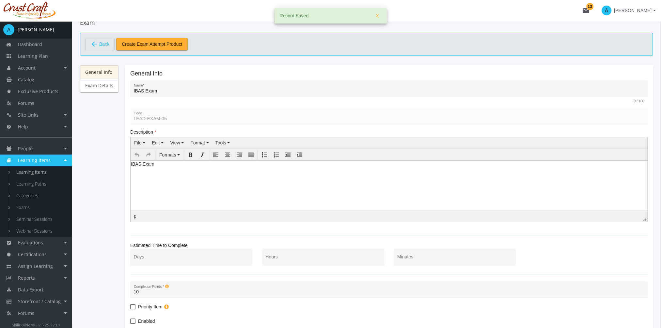
scroll to position [91, 0]
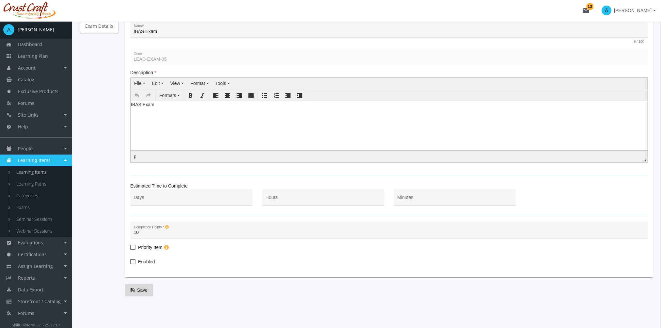
click at [146, 260] on span "Enabled" at bounding box center [146, 261] width 17 height 8
click at [130, 264] on input "Enabled" at bounding box center [130, 264] width 0 height 0
checkbox input "true"
click at [141, 285] on span "Save" at bounding box center [138, 290] width 17 height 12
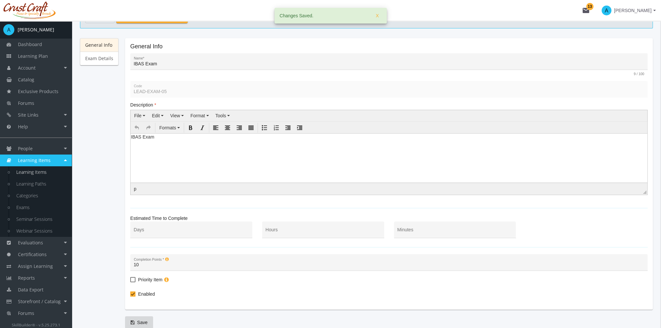
scroll to position [0, 0]
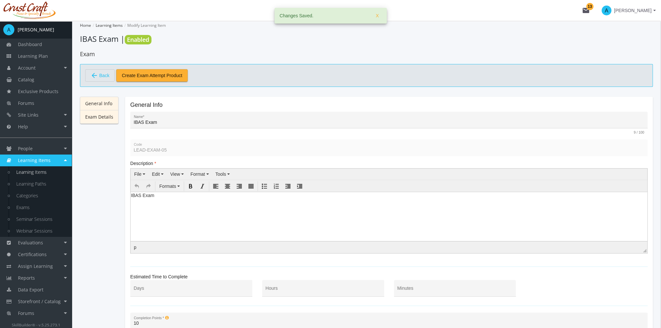
click at [107, 117] on link "Exam Details" at bounding box center [99, 117] width 38 height 14
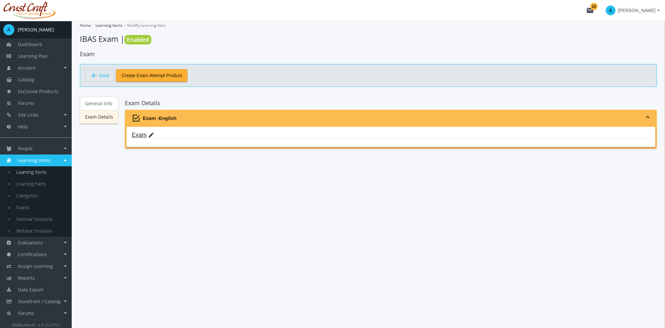
click at [149, 134] on mat-icon "edit" at bounding box center [151, 134] width 7 height 7
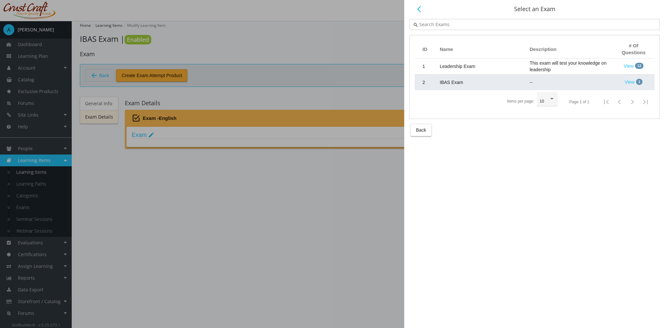
click at [465, 83] on td "IBAS Exam" at bounding box center [482, 82] width 90 height 16
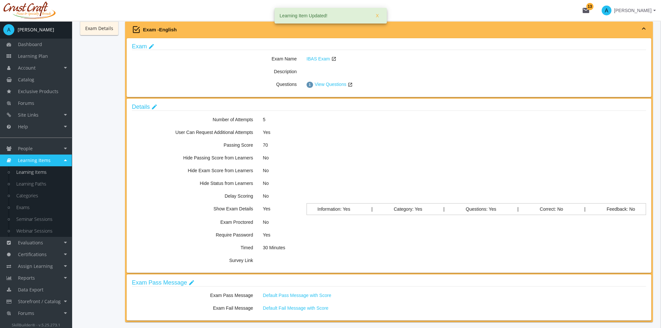
scroll to position [98, 0]
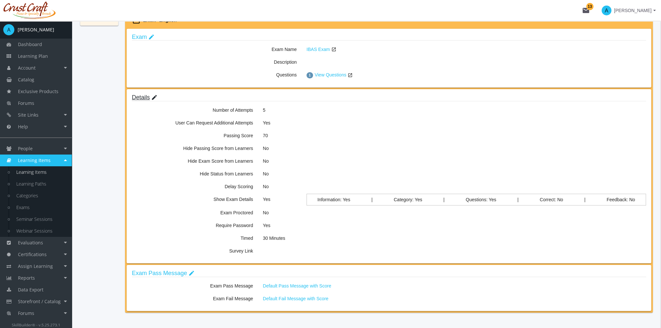
click at [152, 97] on mat-icon "edit" at bounding box center [154, 97] width 7 height 7
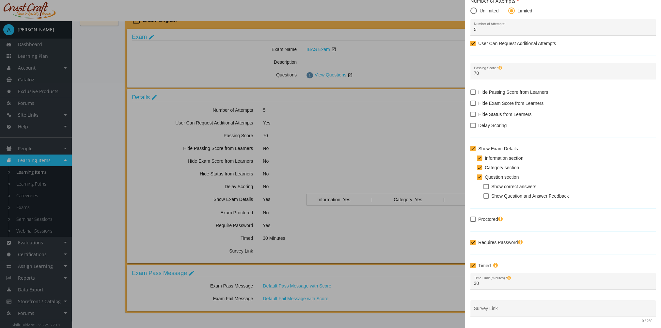
scroll to position [44, 0]
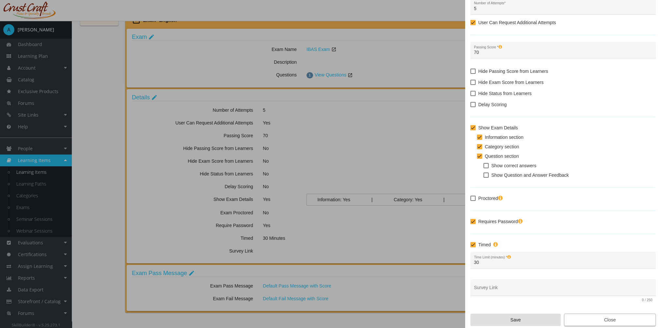
click at [579, 314] on span "Close" at bounding box center [609, 319] width 81 height 12
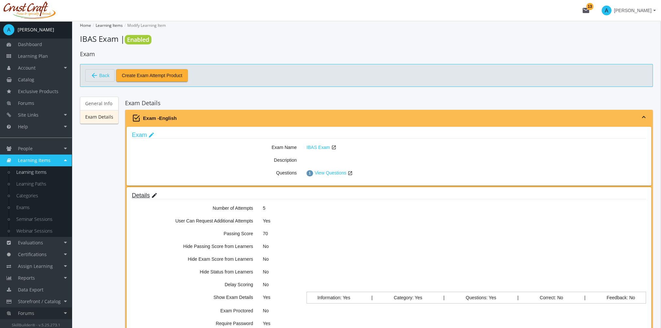
scroll to position [98, 0]
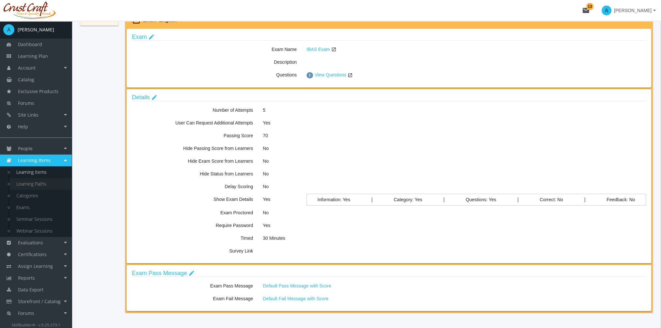
click at [48, 184] on link "Learning Paths" at bounding box center [41, 184] width 62 height 12
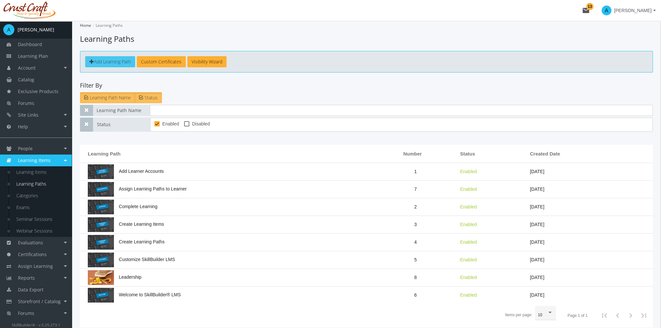
click at [122, 61] on span "Add Learning Path" at bounding box center [112, 61] width 37 height 6
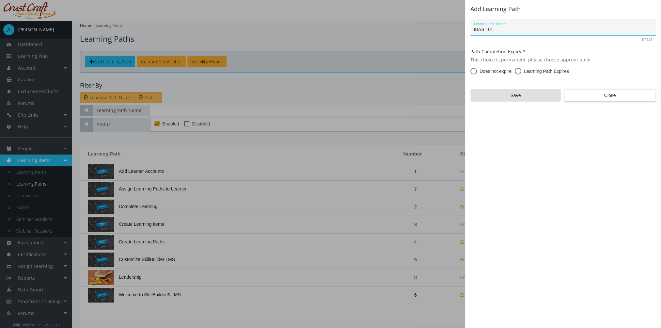
type input "IBAS 101"
click at [525, 71] on span "Learning Path Expires" at bounding box center [545, 71] width 48 height 7
click at [521, 71] on input "Learning Path Expires" at bounding box center [517, 72] width 7 height 7
radio input "true"
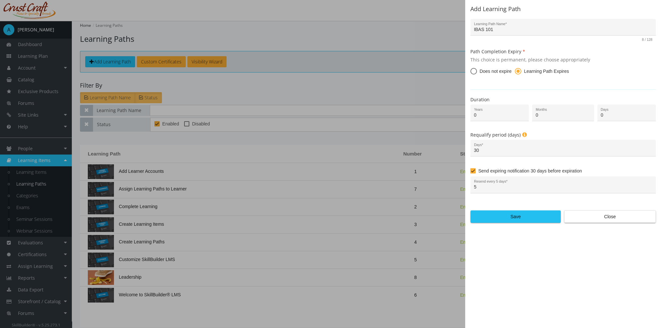
click at [492, 71] on span "Does not expire" at bounding box center [494, 71] width 35 height 7
click at [477, 71] on input "Does not expire" at bounding box center [473, 72] width 7 height 7
radio input "true"
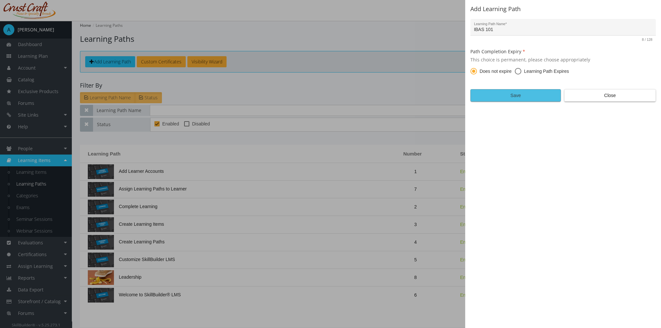
click at [512, 93] on span "Save" at bounding box center [515, 95] width 79 height 12
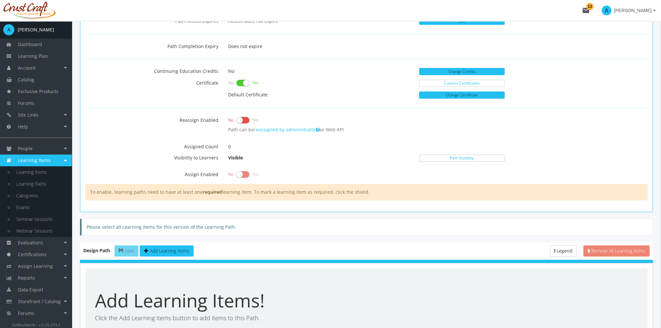
scroll to position [228, 0]
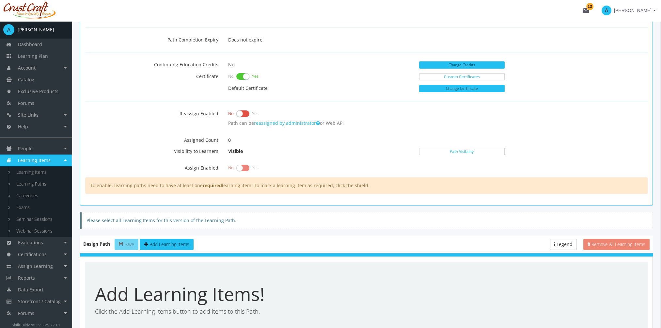
click at [240, 115] on label at bounding box center [242, 113] width 13 height 9
click at [0, 0] on input "checkbox" at bounding box center [0, 0] width 0 height 0
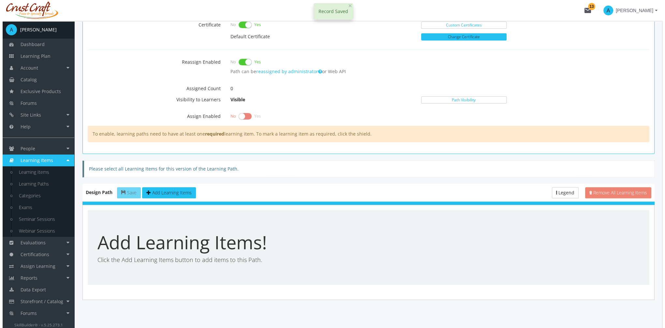
scroll to position [282, 0]
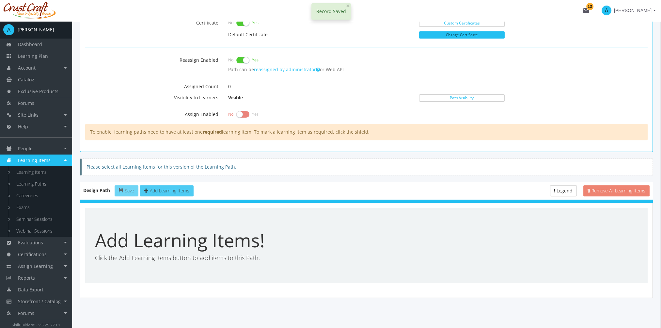
click at [172, 192] on button "Add Learning Items" at bounding box center [167, 190] width 54 height 11
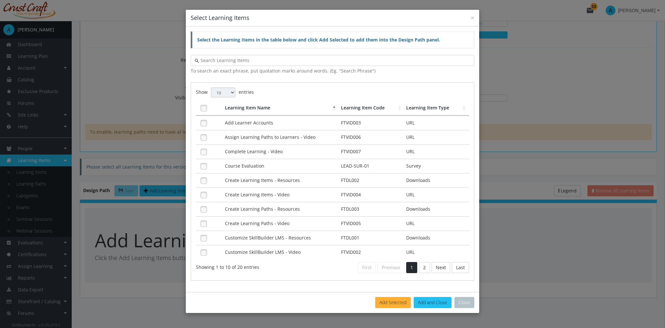
click at [226, 93] on select "10 25 50 100" at bounding box center [223, 92] width 24 height 10
select select "100"
click at [211, 87] on select "10 25 50 100" at bounding box center [223, 92] width 24 height 10
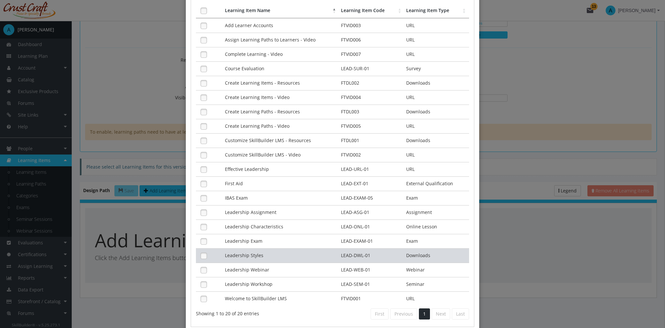
scroll to position [3, 0]
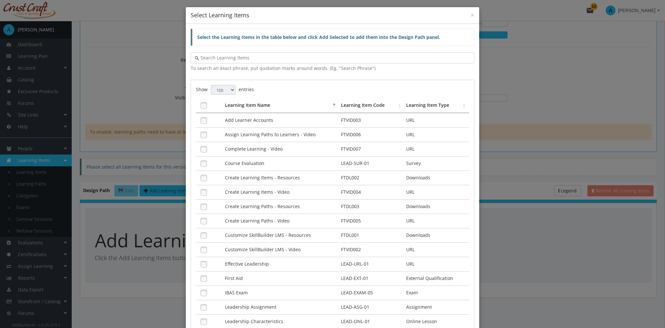
click at [262, 60] on input "text" at bounding box center [334, 57] width 271 height 7
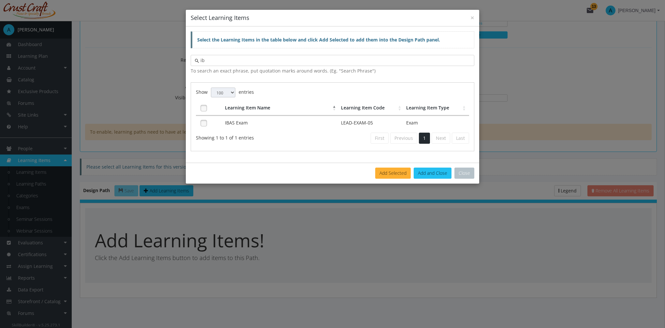
scroll to position [0, 0]
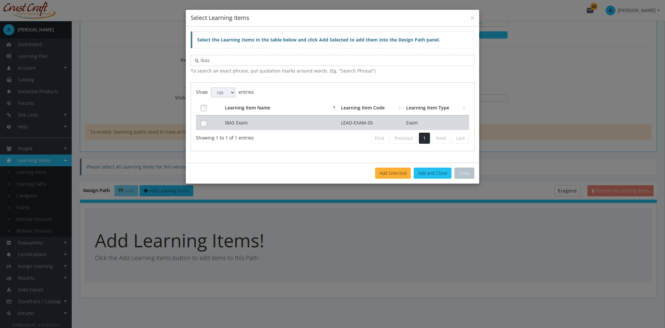
type input "ibas"
click at [260, 123] on td "IBAS Exam" at bounding box center [281, 122] width 116 height 14
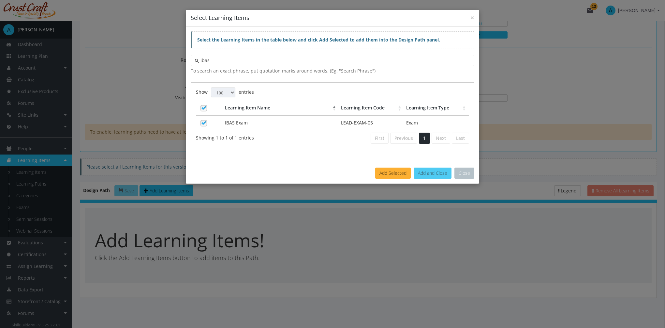
click at [426, 171] on button "Add and Close" at bounding box center [433, 172] width 38 height 11
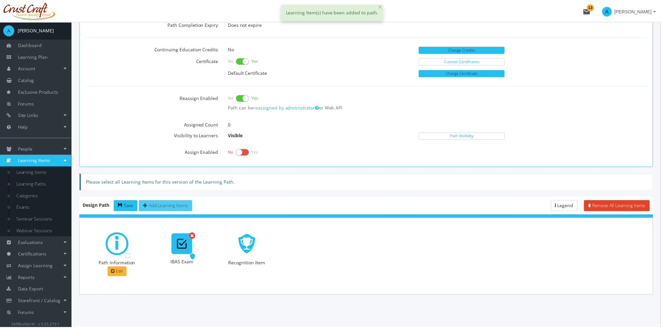
scroll to position [241, 0]
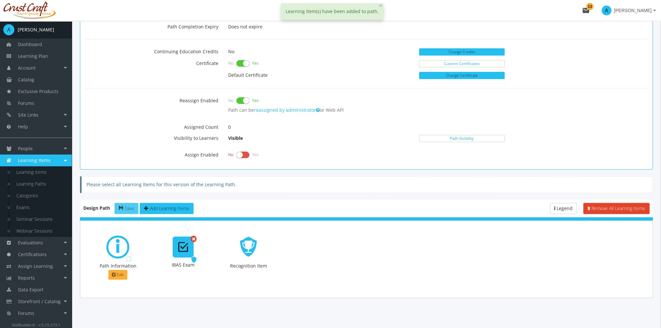
click at [129, 207] on span "Save" at bounding box center [129, 208] width 9 height 6
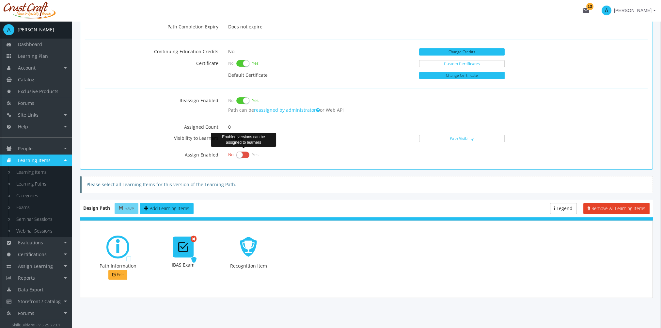
click at [240, 151] on label at bounding box center [242, 154] width 13 height 9
click at [0, 0] on input "checkbox" at bounding box center [0, 0] width 0 height 0
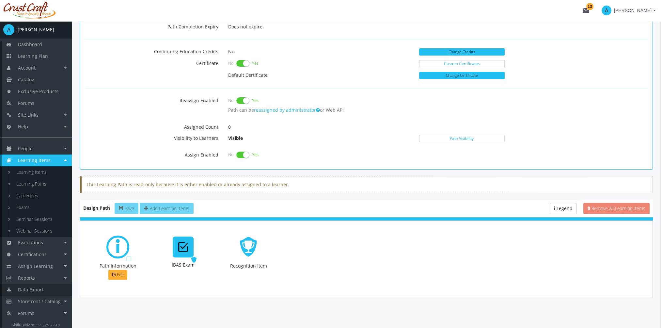
scroll to position [21, 0]
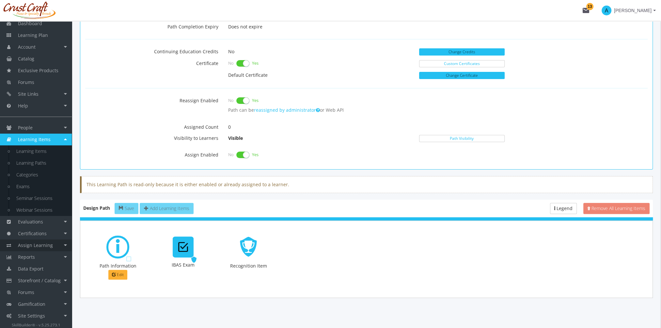
click at [46, 246] on span "Assign Learning" at bounding box center [35, 245] width 35 height 6
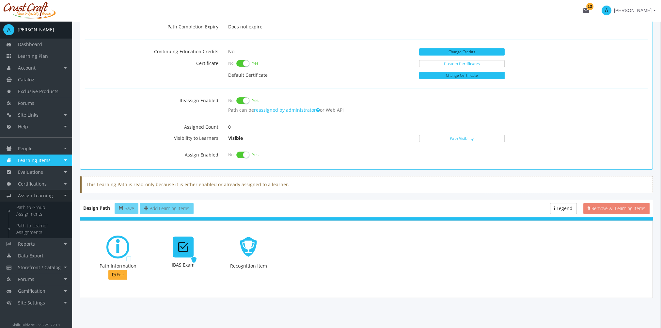
scroll to position [0, 0]
click at [40, 230] on link "Path to Learner Assignments" at bounding box center [41, 229] width 62 height 18
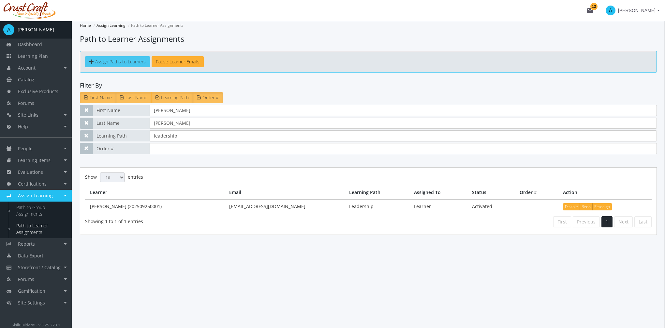
click at [117, 61] on span "Assign Paths to Learners" at bounding box center [120, 61] width 51 height 6
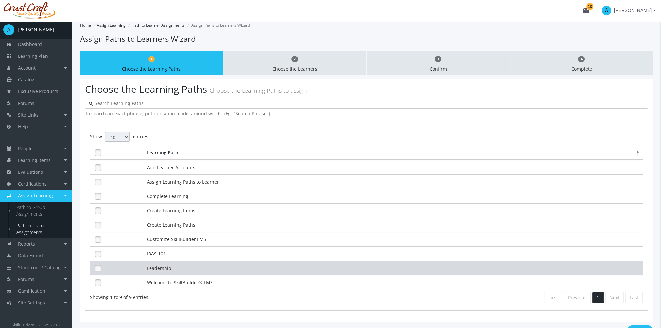
click at [177, 265] on td "Leadership" at bounding box center [393, 267] width 497 height 14
click at [166, 263] on td "Leadership" at bounding box center [393, 267] width 497 height 14
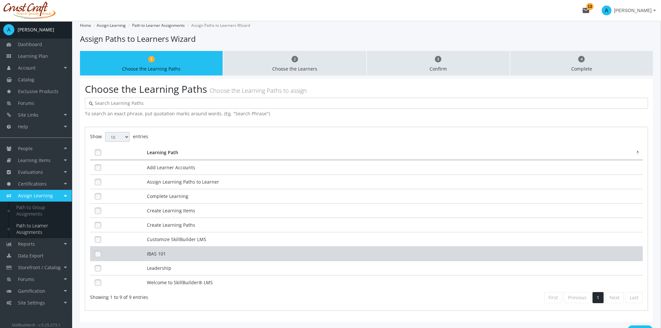
click at [163, 252] on td "IBAS 101" at bounding box center [393, 253] width 497 height 14
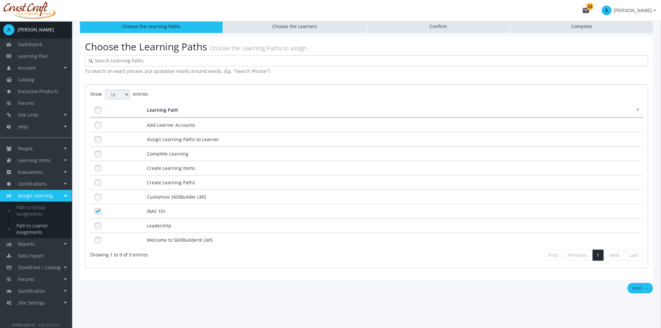
scroll to position [44, 0]
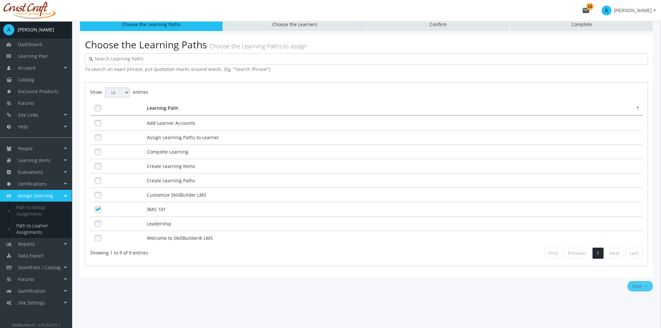
click at [640, 284] on button "Next →" at bounding box center [639, 286] width 25 height 10
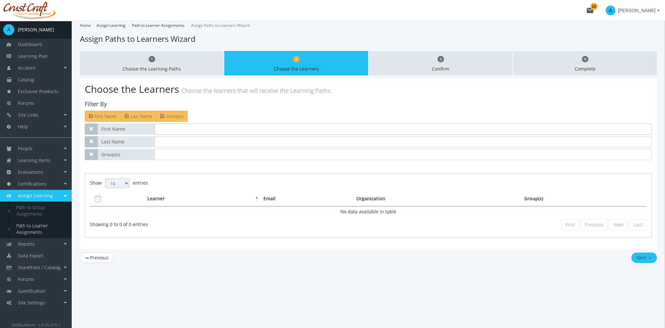
click at [194, 129] on input "text" at bounding box center [404, 128] width 498 height 11
type input "[PERSON_NAME]"
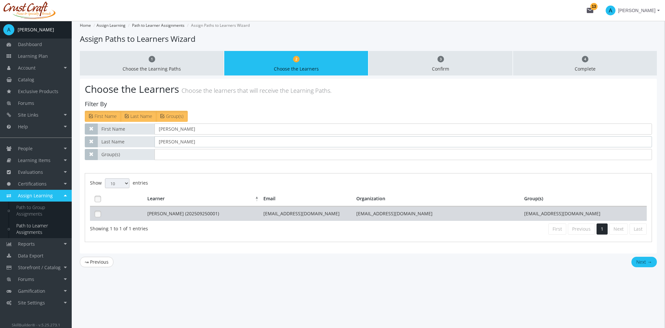
type input "[PERSON_NAME]"
click at [202, 215] on td "[PERSON_NAME] (202509250001)" at bounding box center [204, 213] width 116 height 14
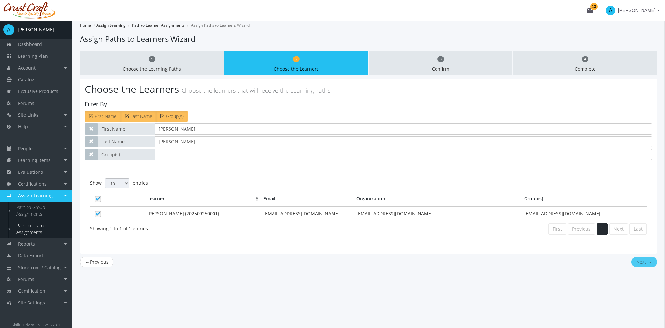
click at [644, 259] on button "Next →" at bounding box center [644, 261] width 25 height 10
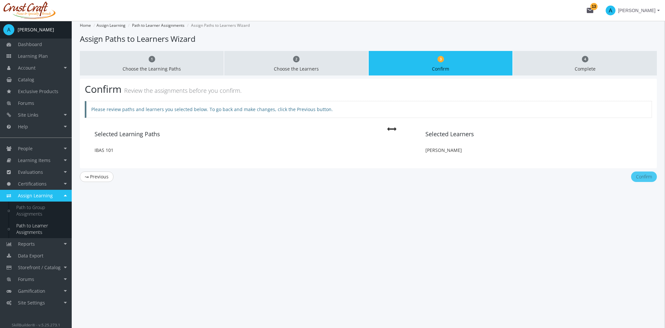
click at [651, 177] on button "Confirm" at bounding box center [645, 176] width 26 height 10
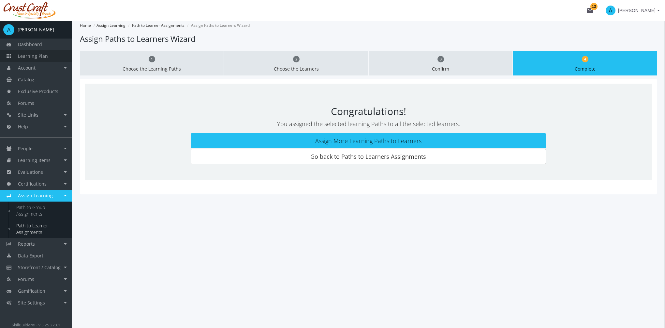
click at [41, 57] on span "Learning Plan" at bounding box center [33, 56] width 30 height 6
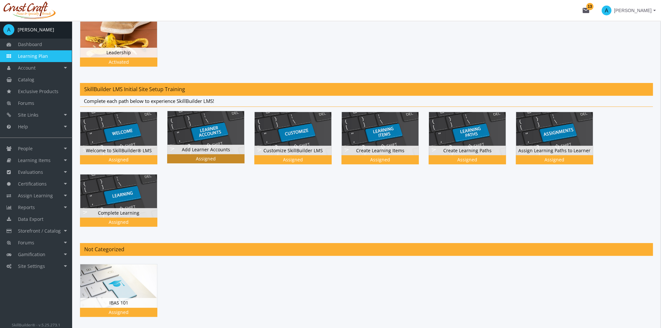
scroll to position [127, 0]
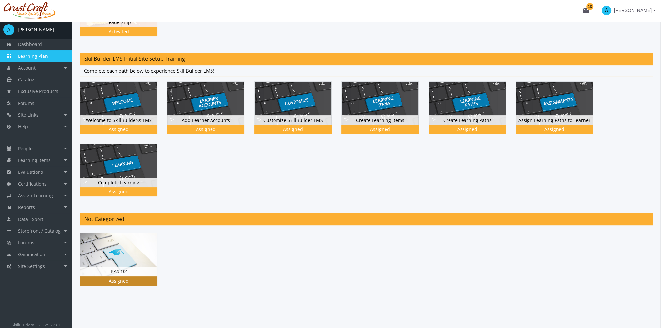
click at [133, 260] on img at bounding box center [118, 254] width 77 height 43
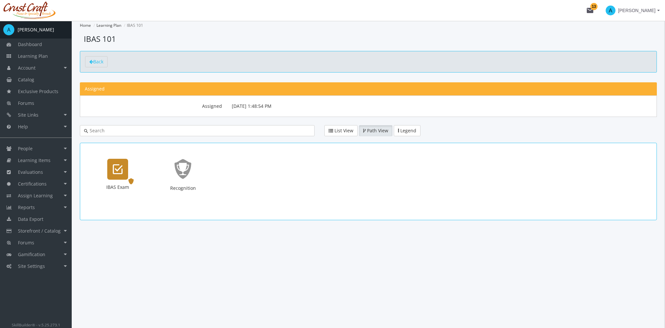
click at [120, 176] on div "IBAS Exam" at bounding box center [117, 169] width 21 height 21
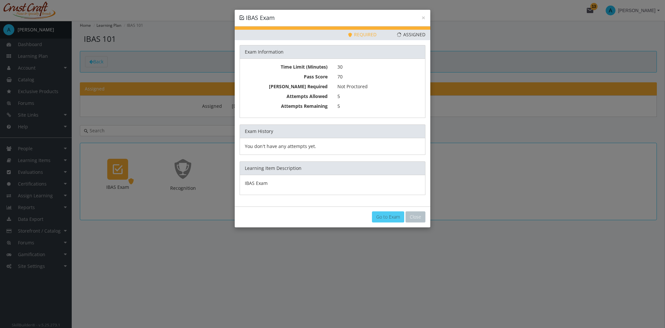
click at [388, 216] on link "Go to Exam" at bounding box center [388, 216] width 32 height 11
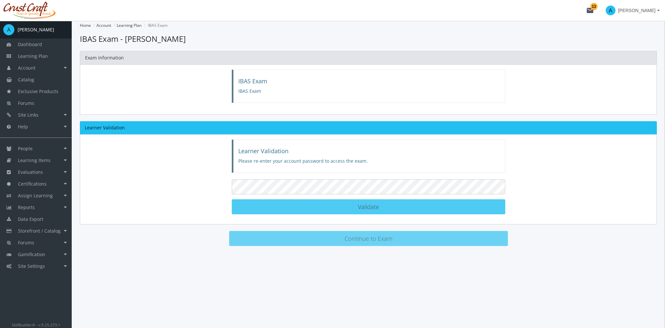
click at [381, 205] on button "Validate Learner Validated!" at bounding box center [369, 206] width 274 height 15
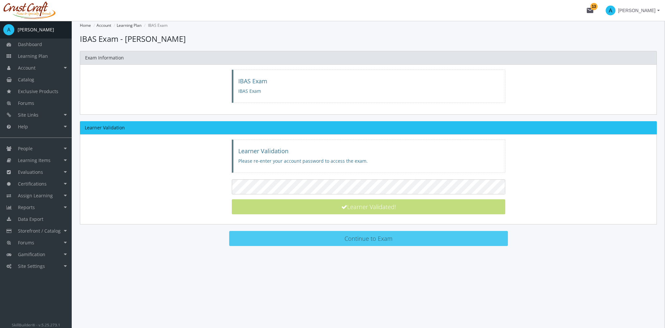
click at [391, 240] on button "Continue to Exam" at bounding box center [368, 238] width 279 height 15
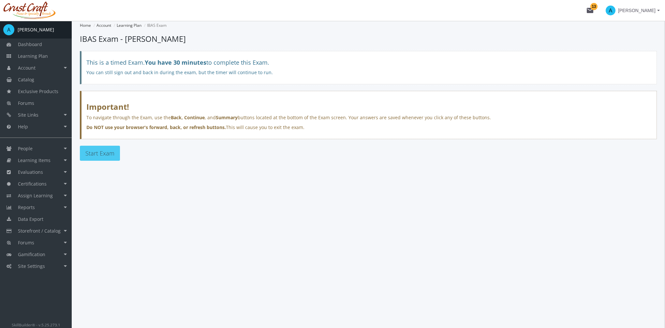
click at [115, 156] on button "Start Exam" at bounding box center [100, 152] width 40 height 15
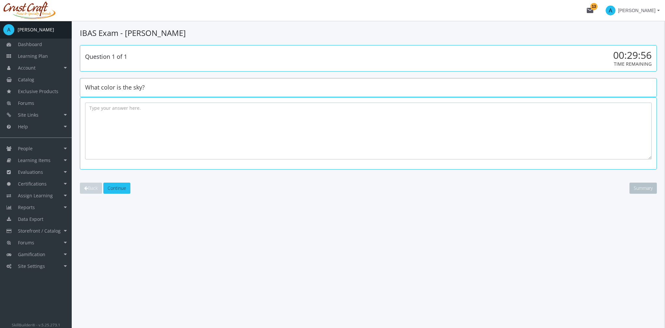
click at [114, 119] on textarea at bounding box center [368, 130] width 567 height 57
type textarea "[DATE] it is grey outside."
click at [126, 185] on span "Continue" at bounding box center [117, 188] width 19 height 6
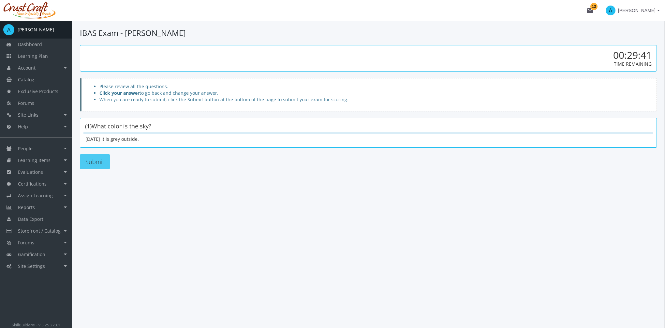
click at [102, 160] on button "Submit" at bounding box center [95, 161] width 30 height 15
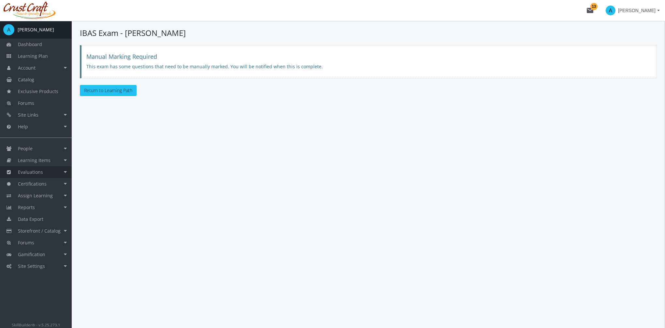
click at [44, 174] on link "Evaluations" at bounding box center [36, 172] width 72 height 12
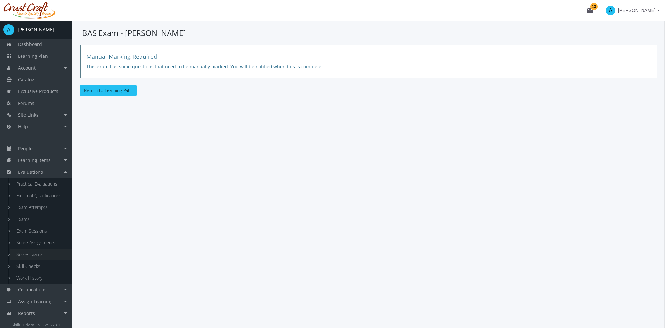
click at [42, 254] on link "Score Exams" at bounding box center [41, 254] width 62 height 12
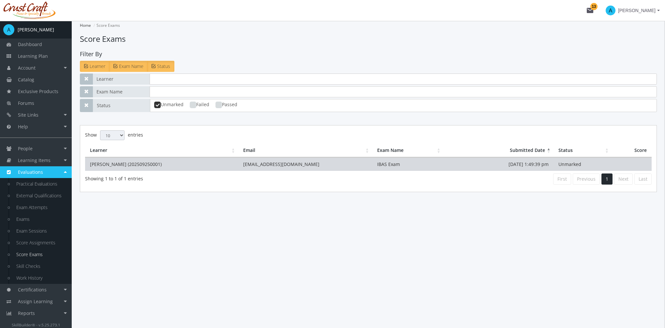
click at [310, 162] on td "[EMAIL_ADDRESS][DOMAIN_NAME]" at bounding box center [305, 163] width 134 height 13
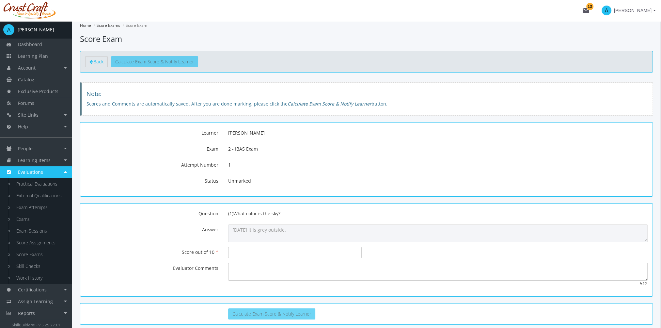
scroll to position [28, 0]
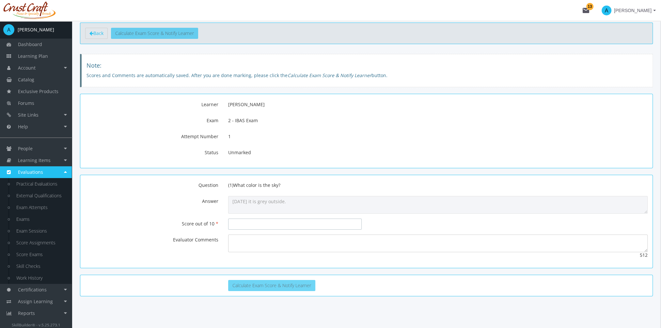
click at [247, 224] on input "number" at bounding box center [294, 223] width 133 height 11
type input "8"
click at [242, 244] on textarea at bounding box center [437, 243] width 419 height 18
type textarea "Great job"
click at [295, 283] on button "Calculate Exam Score & Notify Learner" at bounding box center [271, 285] width 87 height 11
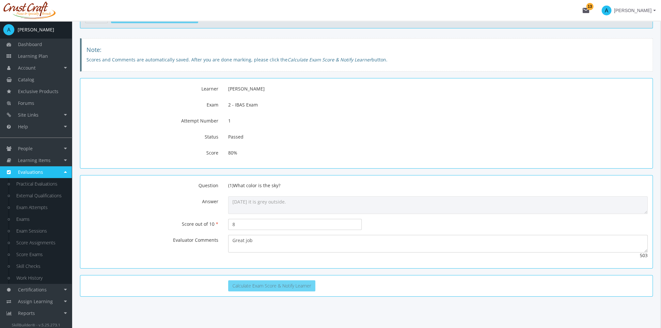
scroll to position [44, 0]
click at [37, 57] on span "Learning Plan" at bounding box center [33, 56] width 30 height 6
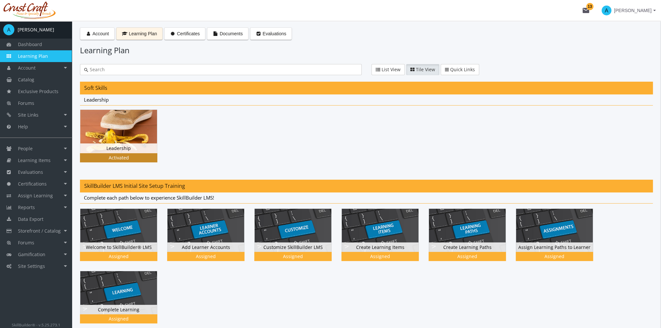
click at [128, 133] on img at bounding box center [118, 131] width 77 height 43
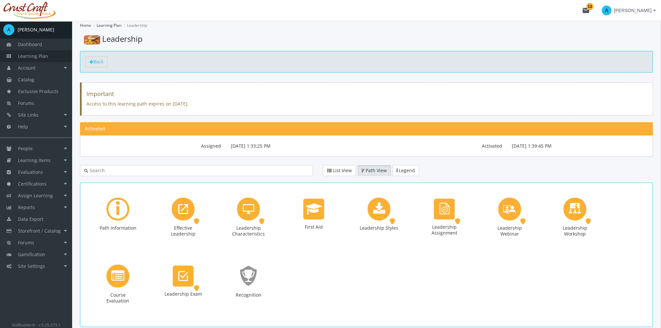
click at [35, 55] on span "Learning Plan" at bounding box center [33, 56] width 30 height 6
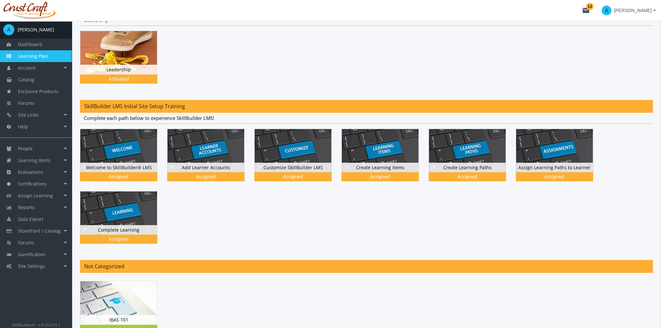
scroll to position [127, 0]
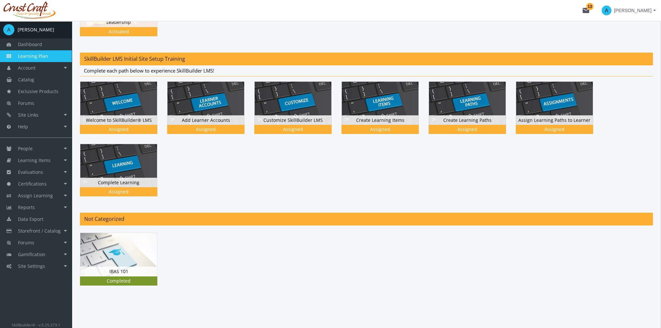
click at [126, 260] on img at bounding box center [118, 254] width 77 height 43
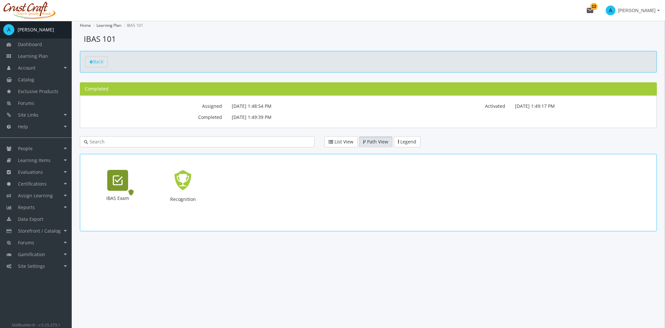
click at [121, 186] on icon "IBAS Exam" at bounding box center [118, 180] width 10 height 13
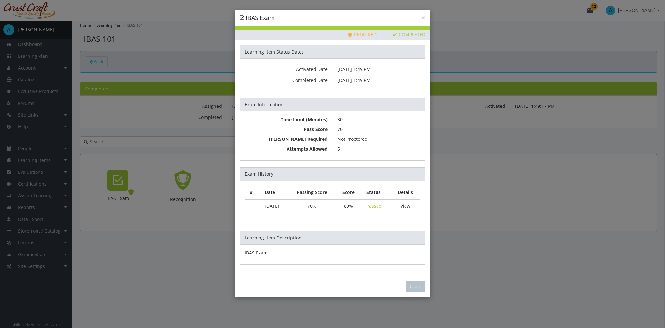
click at [409, 205] on link "View" at bounding box center [406, 206] width 10 height 6
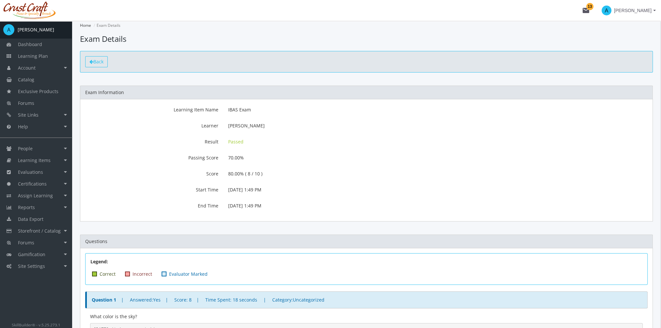
click at [99, 63] on span "Back" at bounding box center [98, 61] width 10 height 6
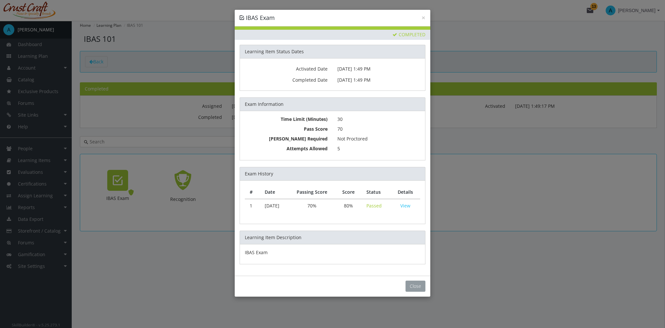
click at [416, 284] on button "Close" at bounding box center [416, 285] width 20 height 11
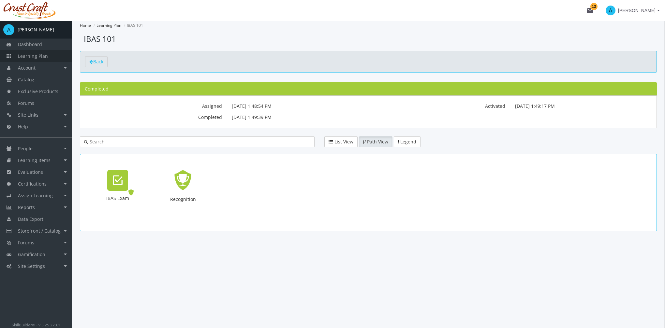
click at [46, 59] on span "Learning Plan" at bounding box center [33, 56] width 30 height 6
